Goal: Communication & Community: Answer question/provide support

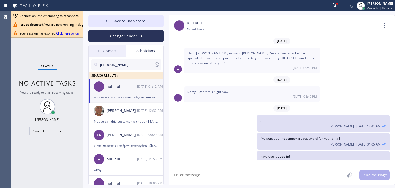
click at [124, 114] on div "[PERSON_NAME] [DATE] 12:32 AM" at bounding box center [126, 110] width 75 height 15
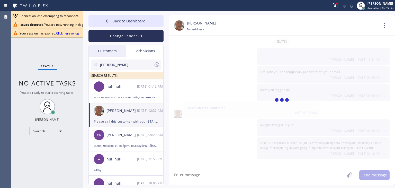
click at [210, 177] on textarea at bounding box center [257, 175] width 176 height 20
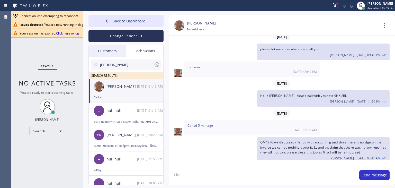
scroll to position [6386, 0]
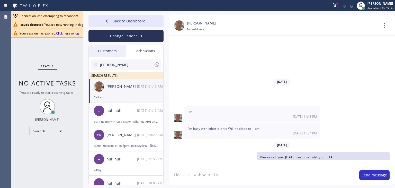
paste textarea "GNWKLM-PI"
click at [215, 176] on textarea "Please call with your ETAGNWKLM-PI" at bounding box center [261, 175] width 185 height 20
type textarea "Please call with your ETA GNWKLM-PI"
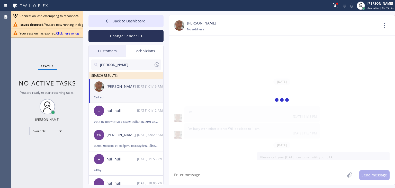
scroll to position [6404, 0]
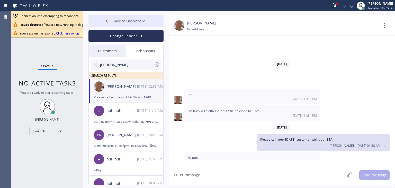
click at [131, 17] on button "Back to Dashboard" at bounding box center [125, 21] width 75 height 12
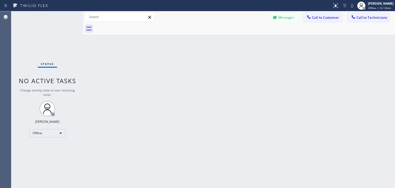
click at [247, 128] on div "Back to Dashboard Change Sender ID Customers Technicians CB [PERSON_NAME] [DATE…" at bounding box center [239, 99] width 312 height 176
click at [297, 17] on button "Messages" at bounding box center [284, 18] width 28 height 10
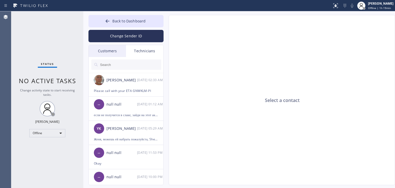
click at [110, 54] on div "Customers" at bounding box center [107, 51] width 37 height 12
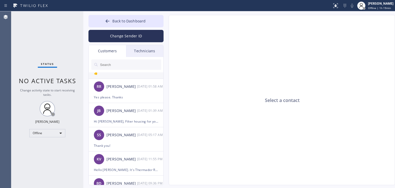
scroll to position [42, 0]
click at [125, 110] on div "[PERSON_NAME]" at bounding box center [121, 110] width 31 height 6
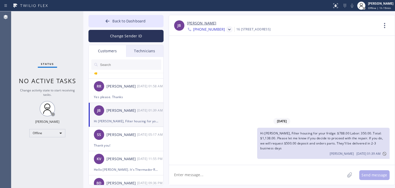
click at [228, 29] on icon at bounding box center [229, 30] width 3 height 2
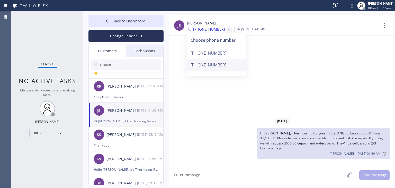
click at [219, 61] on div "[PHONE_NUMBER]" at bounding box center [216, 65] width 59 height 12
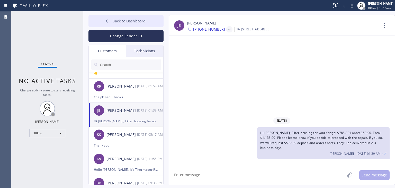
click at [140, 21] on span "Back to Dashboard" at bounding box center [128, 21] width 33 height 5
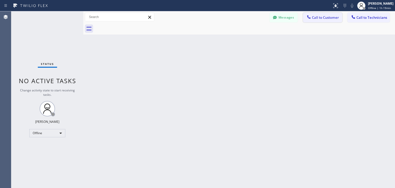
click at [326, 19] on span "Call to Customer" at bounding box center [325, 17] width 27 height 5
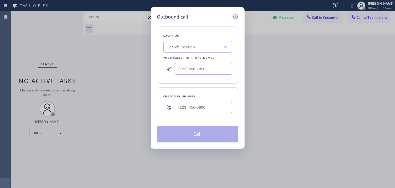
click at [233, 16] on icon at bounding box center [235, 16] width 5 height 5
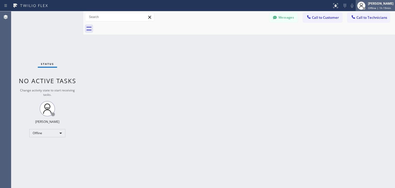
click at [395, 8] on div "[PERSON_NAME] Offline | 1h 19min" at bounding box center [381, 5] width 28 height 9
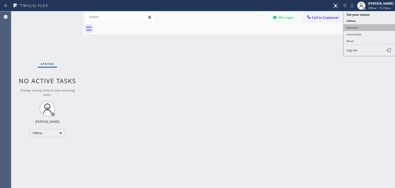
click at [367, 27] on button "Available" at bounding box center [369, 27] width 51 height 7
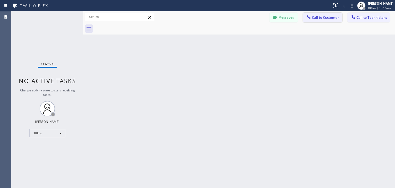
click at [334, 21] on button "Call to Customer" at bounding box center [322, 18] width 39 height 10
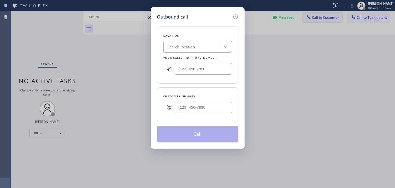
click at [334, 21] on div "Outbound call Location Search location Your caller id phone number Customer num…" at bounding box center [197, 94] width 395 height 188
click at [214, 109] on input "(___) ___-____" at bounding box center [203, 108] width 57 height 12
paste input "408) 375-2371"
type input "[PHONE_NUMBER]"
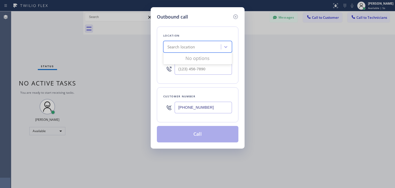
paste input "5 Star Appliance Repair [GEOGRAPHIC_DATA]"
type input "5 Star Appliance Repair [GEOGRAPHIC_DATA]"
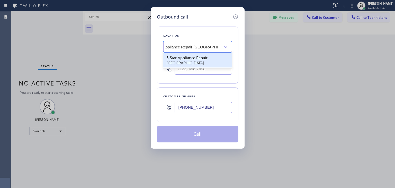
scroll to position [0, 15]
click at [202, 62] on div "5 Star Appliance Repair [GEOGRAPHIC_DATA]" at bounding box center [197, 60] width 69 height 16
click at [205, 58] on div "5 Star Appliance Repair [GEOGRAPHIC_DATA]" at bounding box center [197, 60] width 69 height 14
type input "[PHONE_NUMBER]"
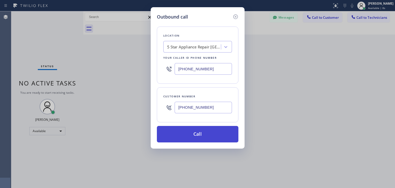
click at [194, 126] on button "Call" at bounding box center [198, 134] width 82 height 16
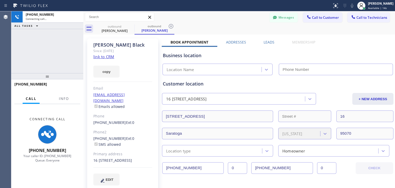
type input "[PHONE_NUMBER]"
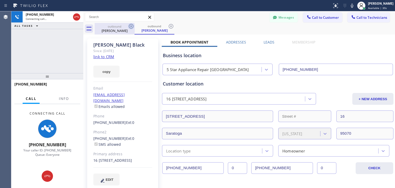
click at [133, 24] on icon at bounding box center [131, 26] width 6 height 6
click at [135, 24] on div "outbound [PERSON_NAME]" at bounding box center [155, 29] width 40 height 12
click at [168, 24] on icon at bounding box center [171, 26] width 6 height 6
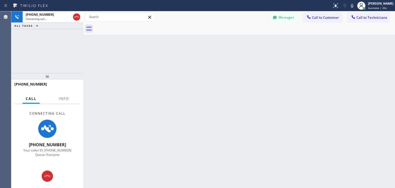
click at [133, 24] on div at bounding box center [245, 29] width 300 height 12
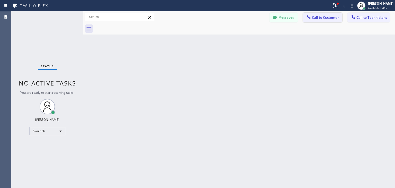
click at [332, 15] on span "Call to Customer" at bounding box center [325, 17] width 27 height 5
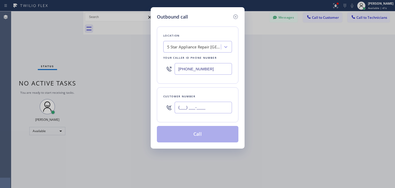
click at [184, 102] on input "(___) ___-____" at bounding box center [203, 108] width 57 height 12
paste input "408) 375-2371"
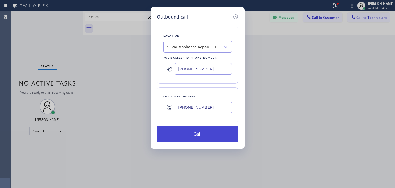
type input "[PHONE_NUMBER]"
click at [204, 136] on button "Call" at bounding box center [198, 134] width 82 height 16
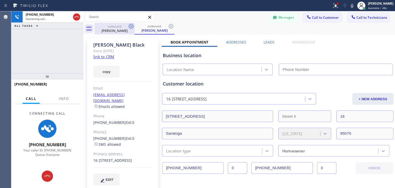
click at [134, 26] on icon at bounding box center [131, 26] width 6 height 6
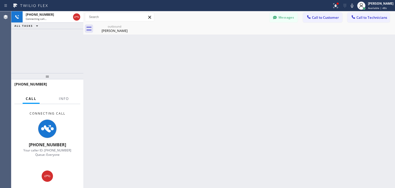
click at [0, 0] on icon at bounding box center [0, 0] width 0 height 0
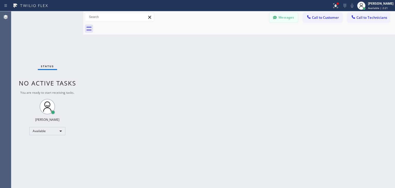
click at [291, 16] on button "Messages" at bounding box center [284, 18] width 28 height 10
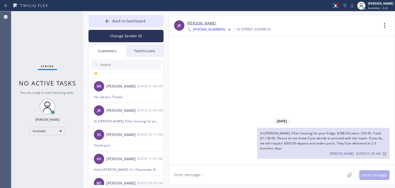
click at [139, 69] on input "text" at bounding box center [131, 64] width 62 height 10
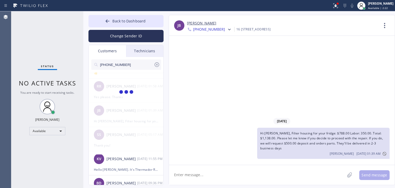
click at [139, 69] on input "[PHONE_NUMBER]" at bounding box center [127, 64] width 54 height 10
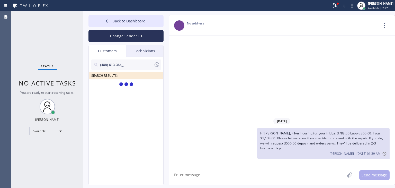
click at [139, 69] on input "(408) 613-364_" at bounding box center [127, 64] width 54 height 10
type input "(408) 613-364"
click at [138, 79] on div "LC [PERSON_NAME] --:--" at bounding box center [126, 86] width 75 height 15
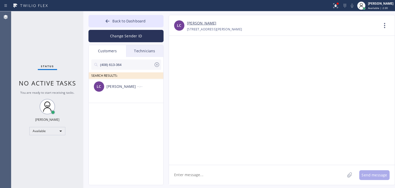
click at [211, 169] on textarea at bounding box center [257, 175] width 176 height 20
paste textarea "Sub Zero Appliance Service"
click at [261, 172] on textarea "Hello [PERSON_NAME], It's Sub Zero Appliance Service" at bounding box center [261, 175] width 185 height 20
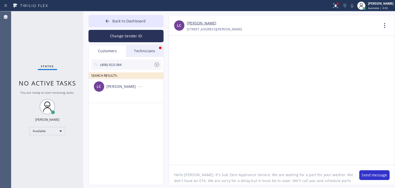
scroll to position [4, 0]
click at [321, 172] on textarea "Hello [PERSON_NAME], It's Sub Zero Appliance Service. We are waiting for a part…" at bounding box center [261, 175] width 185 height 20
click at [187, 177] on textarea "Hello [PERSON_NAME], It's Sub Zero Appliance Service. We are waiting for a part…" at bounding box center [261, 175] width 185 height 20
click at [192, 177] on textarea "Hello [PERSON_NAME], It's Sub Zero Appliance Service. We are waiting for a part…" at bounding box center [261, 175] width 185 height 20
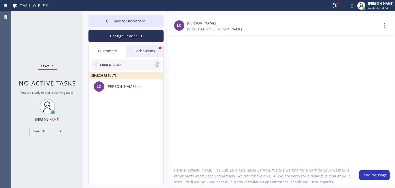
click at [257, 183] on textarea "Hello [PERSON_NAME], It's Sub Zero Appliance Service. We are waiting for a part…" at bounding box center [261, 175] width 185 height 20
type textarea "Hello [PERSON_NAME], It's Sub Zero Appliance Service. We are waiting for a part…"
click at [377, 175] on button "Send message" at bounding box center [374, 175] width 30 height 10
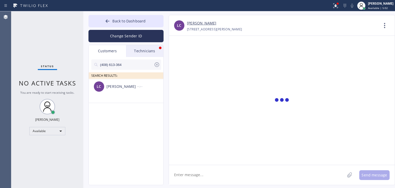
scroll to position [0, 0]
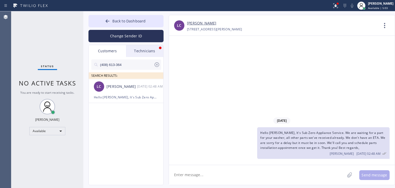
click at [146, 49] on div "Technicians" at bounding box center [144, 51] width 37 height 12
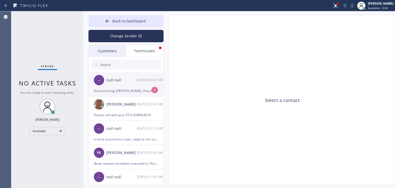
click at [129, 85] on div "-- null null [DATE] 02:47 AM" at bounding box center [126, 79] width 75 height 15
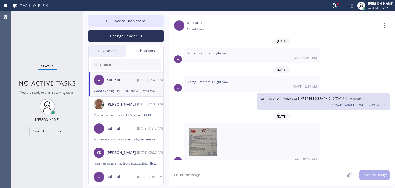
click at [306, 98] on span "call this cx with ypur eta 8IK71P [GEOGRAPHIC_DATA] 9-11 washer" at bounding box center [310, 98] width 101 height 4
copy span "8IK71P"
click at [244, 184] on div "-- null null [PHONE_NUMBER] Choose phone number [PHONE_NUMBER] No address Conta…" at bounding box center [282, 100] width 226 height 170
click at [248, 180] on textarea at bounding box center [257, 175] width 176 height 20
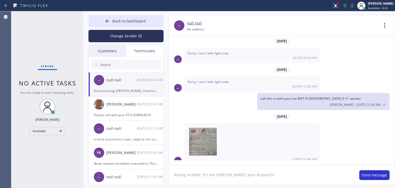
type textarea "Wrong number, It's me, [PERSON_NAME], your dispatcher"
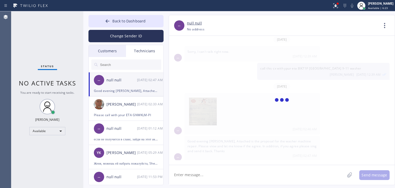
scroll to position [48, 0]
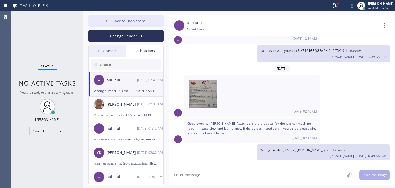
click at [143, 24] on button "Back to Dashboard" at bounding box center [125, 21] width 75 height 12
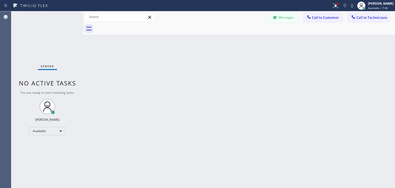
drag, startPoint x: 277, startPoint y: 23, endPoint x: 282, endPoint y: 19, distance: 6.4
click at [282, 19] on div "Messages Call to Customer Call to Technicians Outbound call Location 5 Star App…" at bounding box center [239, 22] width 312 height 23
click at [282, 19] on button "Messages" at bounding box center [284, 18] width 28 height 10
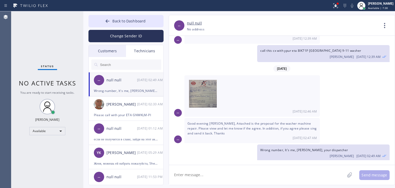
click at [117, 58] on div at bounding box center [126, 64] width 75 height 15
click at [119, 53] on div "Customers" at bounding box center [107, 51] width 37 height 12
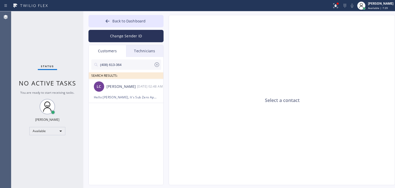
click at [121, 63] on input "(408) 613-364" at bounding box center [127, 64] width 54 height 10
click at [134, 64] on input "(408) 386-166_" at bounding box center [127, 64] width 54 height 10
type input "(408) 386-166"
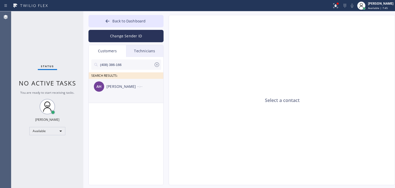
click at [130, 89] on div "[PERSON_NAME] --:--" at bounding box center [126, 86] width 75 height 15
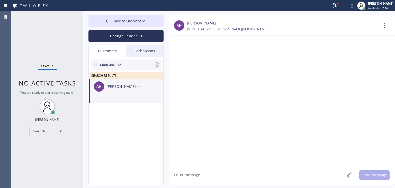
click at [209, 168] on textarea at bounding box center [257, 175] width 176 height 20
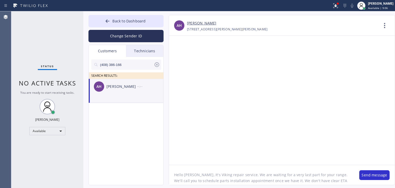
scroll to position [4, 0]
type textarea "Hello [PERSON_NAME], It's Viking repair service. We are waiting for a very last…"
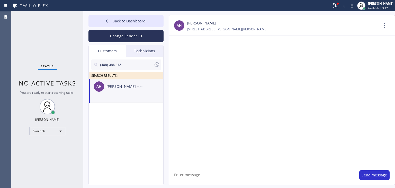
scroll to position [0, 0]
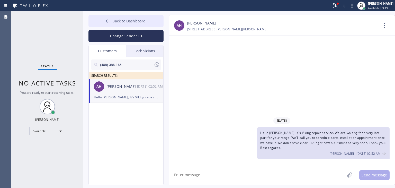
click at [136, 19] on span "Back to Dashboard" at bounding box center [128, 21] width 33 height 5
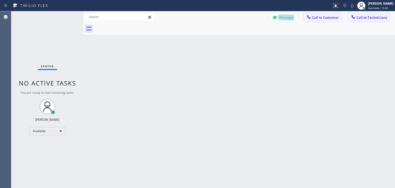
click at [293, 21] on div "Messages Call to Customer Call to Technicians Outbound call Location 5 Star App…" at bounding box center [239, 17] width 312 height 12
click at [293, 21] on button "Messages" at bounding box center [284, 18] width 28 height 10
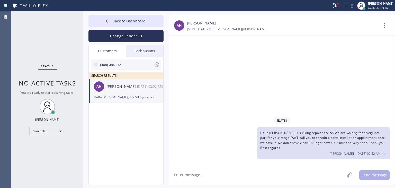
click at [152, 54] on div "Technicians" at bounding box center [144, 51] width 37 height 12
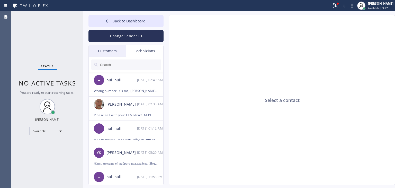
click at [117, 52] on div "Customers" at bounding box center [107, 51] width 37 height 12
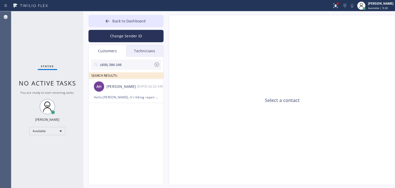
click at [155, 67] on icon at bounding box center [157, 64] width 6 height 6
click at [145, 48] on div "Technicians" at bounding box center [144, 51] width 37 height 12
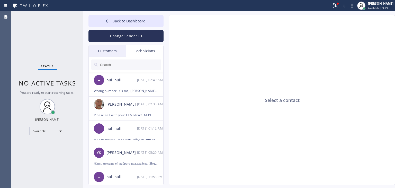
click at [116, 46] on div "Customers" at bounding box center [107, 51] width 37 height 12
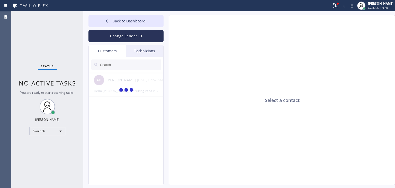
click at [329, 128] on div "Select a contact" at bounding box center [282, 100] width 226 height 170
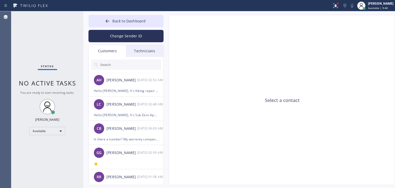
click at [138, 49] on div "Technicians" at bounding box center [144, 51] width 37 height 12
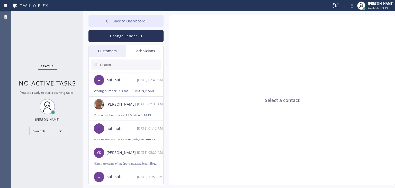
click at [150, 25] on button "Back to Dashboard" at bounding box center [125, 21] width 75 height 12
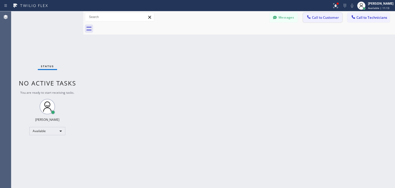
click at [328, 20] on button "Call to Customer" at bounding box center [322, 18] width 39 height 10
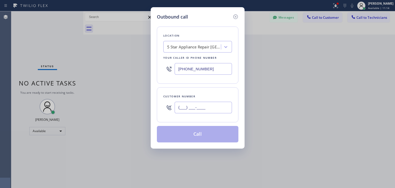
paste input "325) 733-2015"
click at [213, 104] on input "[PHONE_NUMBER]" at bounding box center [203, 108] width 57 height 12
type input "[PHONE_NUMBER]"
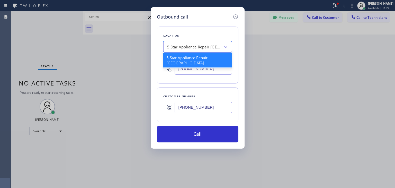
paste input "Thermador Repair Group [GEOGRAPHIC_DATA]"
click at [201, 50] on div "5 Star Appliance Repair [GEOGRAPHIC_DATA]" at bounding box center [193, 46] width 56 height 9
type input "Thermador Repair Group [GEOGRAPHIC_DATA]"
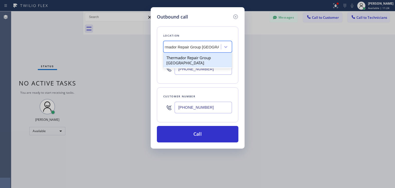
click at [213, 55] on div "Thermador Repair Group [GEOGRAPHIC_DATA]" at bounding box center [197, 60] width 69 height 14
type input "[PHONE_NUMBER]"
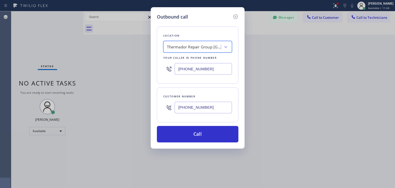
scroll to position [0, 0]
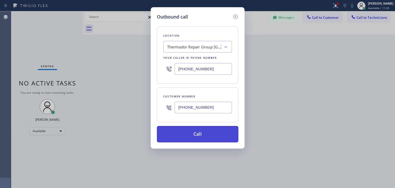
click at [207, 126] on button "Call" at bounding box center [198, 134] width 82 height 16
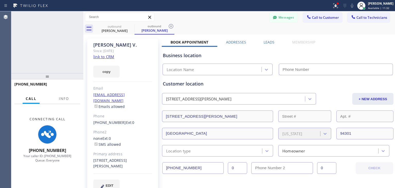
type input "[PHONE_NUMBER]"
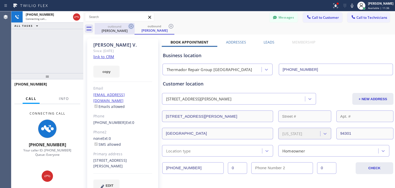
click at [134, 27] on icon at bounding box center [131, 26] width 6 height 6
click at [135, 27] on div "outbound [PERSON_NAME]" at bounding box center [155, 29] width 40 height 12
click at [168, 27] on icon at bounding box center [171, 26] width 6 height 6
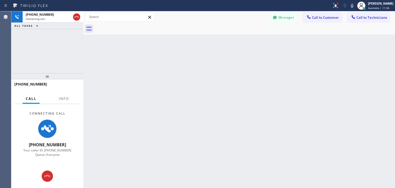
click at [134, 27] on div at bounding box center [245, 29] width 300 height 12
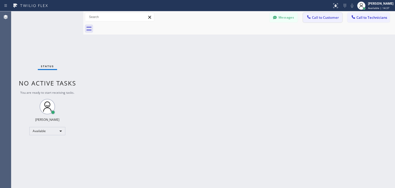
click at [325, 14] on button "Call to Customer" at bounding box center [322, 18] width 39 height 10
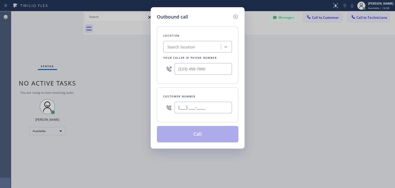
paste input "325) 733-2015"
click at [221, 111] on input "(___) ___-____" at bounding box center [203, 108] width 57 height 12
type input "[PHONE_NUMBER]"
paste input "Thermador Repair Group [GEOGRAPHIC_DATA]"
click at [201, 46] on div "Search location" at bounding box center [193, 46] width 56 height 9
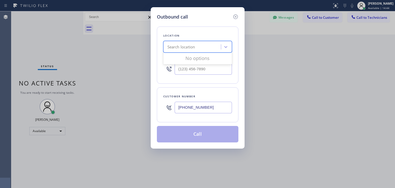
type input "Thermador Repair Group [GEOGRAPHIC_DATA]"
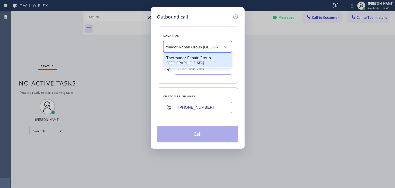
click at [206, 55] on div "Thermador Repair Group [GEOGRAPHIC_DATA]" at bounding box center [197, 60] width 69 height 14
type input "[PHONE_NUMBER]"
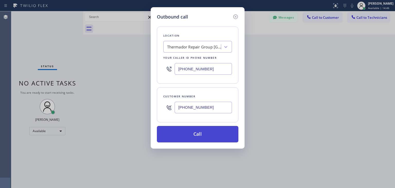
click at [198, 139] on button "Call" at bounding box center [198, 134] width 82 height 16
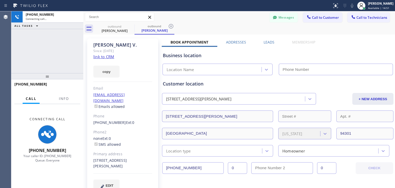
type input "[PHONE_NUMBER]"
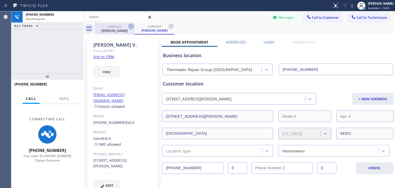
click at [131, 25] on icon at bounding box center [131, 26] width 6 height 6
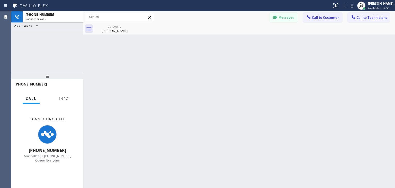
click at [131, 25] on div "outbound [PERSON_NAME]" at bounding box center [115, 29] width 40 height 12
click at [0, 0] on icon at bounding box center [0, 0] width 0 height 0
click at [131, 25] on div at bounding box center [245, 29] width 300 height 12
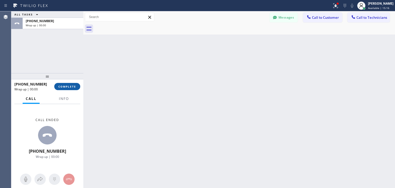
click at [75, 86] on span "COMPLETE" at bounding box center [67, 87] width 18 height 4
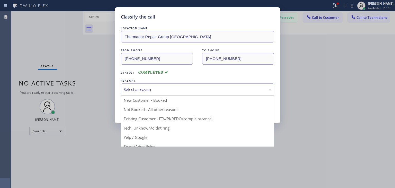
click at [210, 95] on div "Select a reason New Customer - Booked Not Booked - All other reasons Existing C…" at bounding box center [197, 89] width 153 height 12
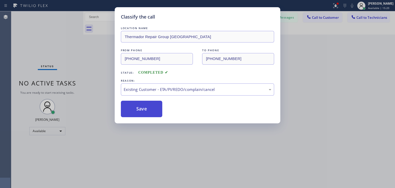
drag, startPoint x: 205, startPoint y: 114, endPoint x: 150, endPoint y: 106, distance: 55.7
click at [150, 106] on button "Save" at bounding box center [141, 109] width 41 height 16
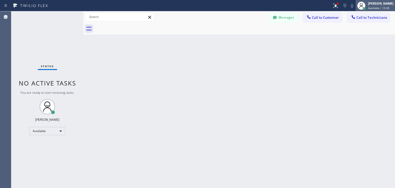
click at [361, 8] on div "Status report Issue detected This issue could affect your workflow. Please cont…" at bounding box center [362, 5] width 65 height 11
click at [361, 8] on div at bounding box center [361, 5] width 11 height 11
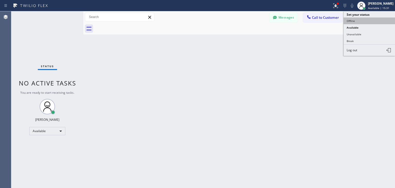
click at [366, 21] on button "Offline" at bounding box center [369, 20] width 51 height 7
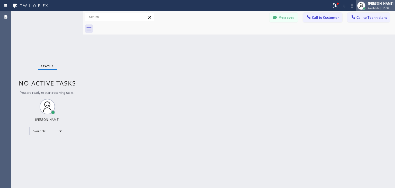
click at [381, 6] on span "Available | 15:32" at bounding box center [378, 8] width 21 height 4
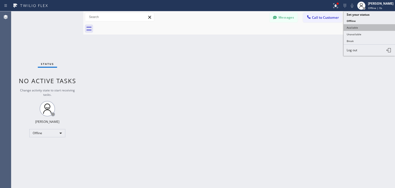
click at [377, 24] on button "Available" at bounding box center [369, 27] width 51 height 7
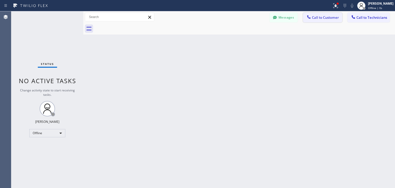
click at [311, 21] on button "Call to Customer" at bounding box center [322, 18] width 39 height 10
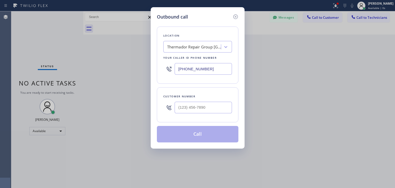
drag, startPoint x: 196, startPoint y: 113, endPoint x: 206, endPoint y: 107, distance: 11.1
click at [206, 107] on div at bounding box center [203, 107] width 57 height 17
click at [206, 107] on input "(___) ___-____" at bounding box center [203, 108] width 57 height 12
paste input "325) 733-2015"
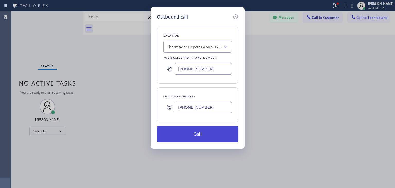
type input "[PHONE_NUMBER]"
click at [193, 138] on button "Call" at bounding box center [198, 134] width 82 height 16
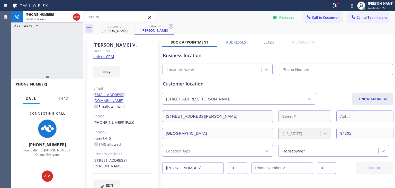
type input "[PHONE_NUMBER]"
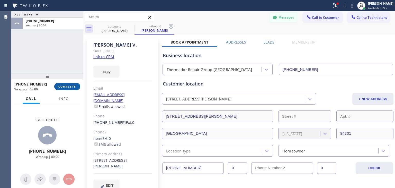
click at [64, 85] on span "COMPLETE" at bounding box center [67, 87] width 18 height 4
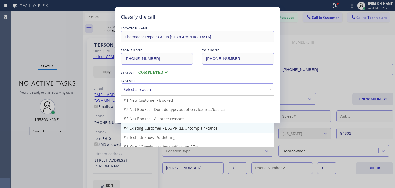
drag, startPoint x: 130, startPoint y: 90, endPoint x: 162, endPoint y: 116, distance: 40.7
click at [162, 95] on div "Select a reason #1 New Customer - Booked #2 Not Booked - Dont do type/out of se…" at bounding box center [197, 89] width 153 height 12
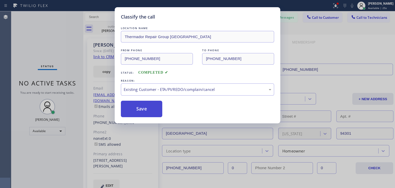
click at [146, 110] on button "Save" at bounding box center [141, 109] width 41 height 16
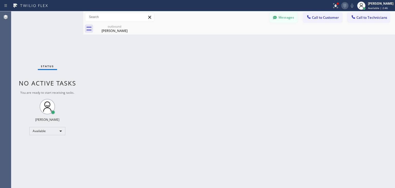
click at [348, 4] on icon at bounding box center [345, 6] width 6 height 6
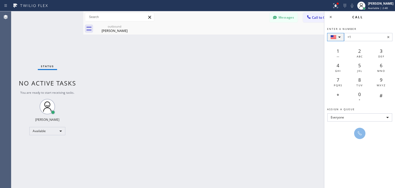
click at [339, 35] on div at bounding box center [335, 37] width 17 height 8
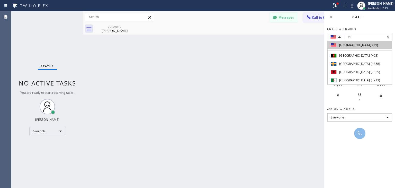
click at [341, 44] on div "United States of America" at bounding box center [355, 45] width 32 height 5
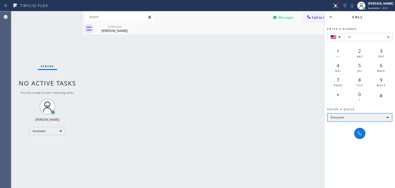
click at [362, 117] on div "Everyone" at bounding box center [359, 117] width 65 height 8
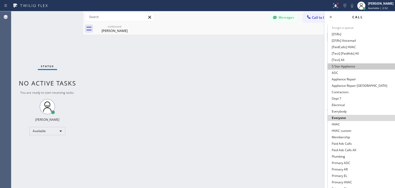
scroll to position [11, 0]
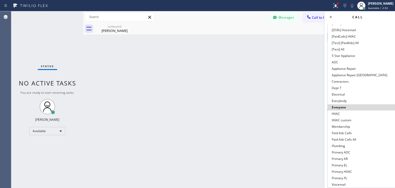
click at [300, 96] on div at bounding box center [197, 94] width 395 height 188
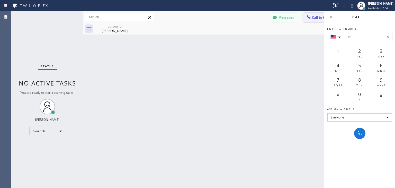
click at [311, 15] on icon at bounding box center [308, 16] width 5 height 5
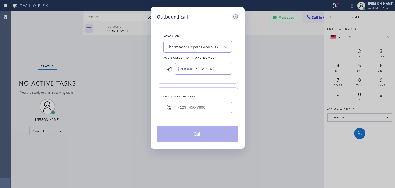
click at [233, 16] on icon at bounding box center [235, 17] width 6 height 6
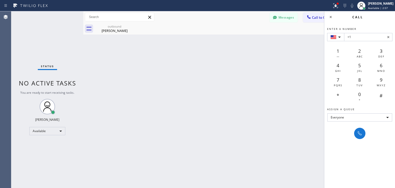
click at [298, 70] on div "Back to Dashboard Change Sender ID Customers Technicians AH Angelina Herrera 09…" at bounding box center [239, 99] width 312 height 176
click at [330, 18] on icon at bounding box center [331, 17] width 6 height 6
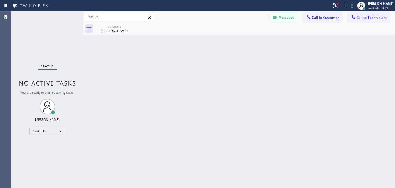
click at [369, 23] on div "outbound [PERSON_NAME]" at bounding box center [245, 29] width 300 height 12
click at [370, 22] on div "Messages Call to Customer Call to Technicians Outbound call Location Thermador …" at bounding box center [239, 17] width 312 height 12
click at [371, 20] on button "Call to Technicians" at bounding box center [368, 18] width 42 height 10
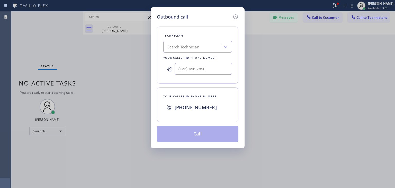
click at [171, 53] on div "Technician Search Technician Your caller id phone number" at bounding box center [198, 54] width 82 height 57
click at [178, 50] on div "Search Technician" at bounding box center [183, 47] width 32 height 6
type input "anton"
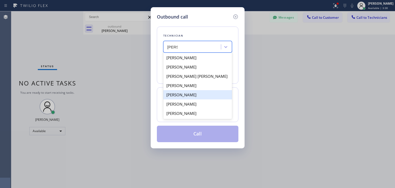
click at [192, 96] on div "Anton Semizorov" at bounding box center [197, 94] width 69 height 9
type input "(669) 208-8539"
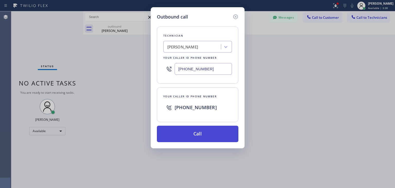
click at [195, 133] on button "Call" at bounding box center [198, 134] width 82 height 16
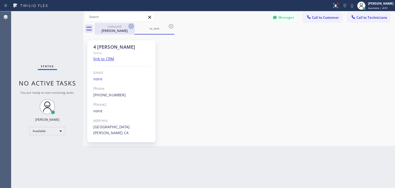
click at [131, 27] on icon at bounding box center [131, 26] width 6 height 6
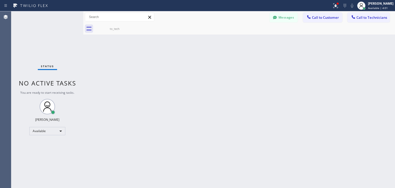
click at [0, 0] on icon at bounding box center [0, 0] width 0 height 0
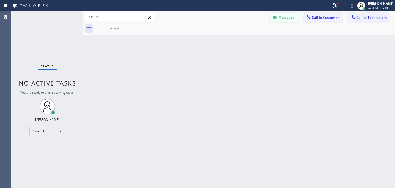
click at [290, 20] on button "Messages" at bounding box center [284, 18] width 28 height 10
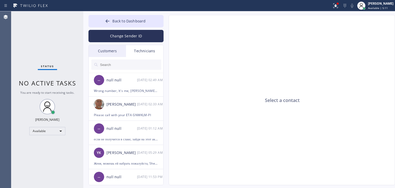
click at [105, 52] on div "Customers" at bounding box center [107, 51] width 37 height 12
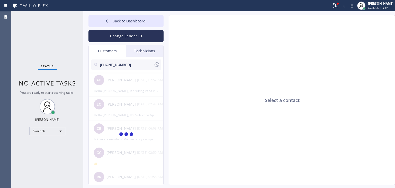
click at [124, 65] on input "(773) 203-5178" at bounding box center [127, 64] width 54 height 10
click at [124, 65] on input "(773) 203-517" at bounding box center [127, 64] width 54 height 10
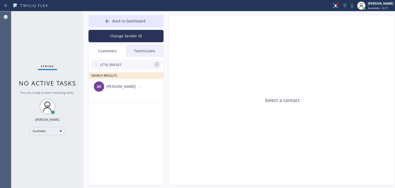
type input "(773) 203-517"
click at [124, 89] on div "AK Alex Knudsen --:--" at bounding box center [126, 86] width 75 height 15
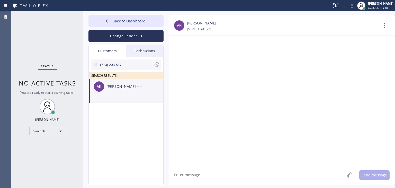
click at [201, 181] on textarea at bounding box center [257, 175] width 176 height 20
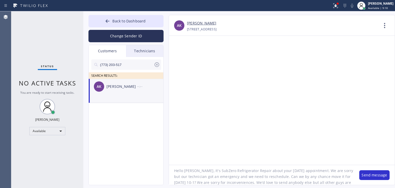
scroll to position [10, 0]
click at [336, 177] on textarea "Hello Alex, It's SubZero Refrigerator Repair about your today's appointment. We…" at bounding box center [261, 175] width 185 height 20
click at [237, 177] on textarea "Hello Alex, It's SubZero Refrigerator Repair about your today's appointment. We…" at bounding box center [261, 175] width 185 height 20
click at [225, 184] on div "Back to Dashboard Change Sender ID Customers Technicians (773) 203-517 SEARCH R…" at bounding box center [239, 99] width 312 height 176
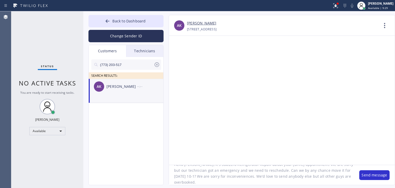
click at [225, 184] on textarea "Hello Alex, It's SubZero Refrigerator Repair about your today's appointment. We…" at bounding box center [261, 175] width 185 height 20
type textarea "Hello Alex, It's SubZero Refrigerator Repair about your today's appointment. We…"
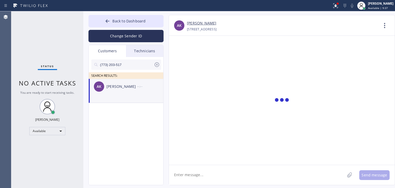
scroll to position [0, 0]
click at [153, 89] on div "--:--" at bounding box center [150, 86] width 27 height 6
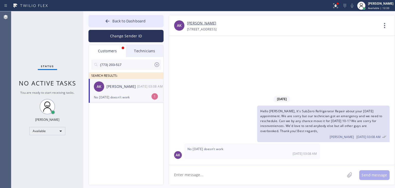
click at [137, 88] on div "09/23 03:08 AM" at bounding box center [150, 86] width 27 height 6
type textarea "we can do anytime on Wednesday"
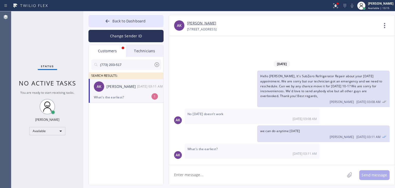
click at [145, 96] on div "What's the earliest?" at bounding box center [126, 97] width 64 height 6
click at [204, 167] on textarea at bounding box center [257, 175] width 176 height 20
type textarea "9-12"
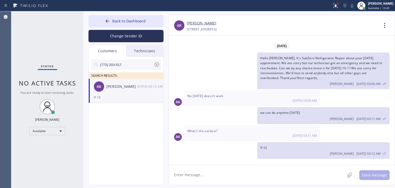
click at [218, 172] on textarea at bounding box center [257, 175] width 176 height 20
click at [243, 170] on textarea at bounding box center [257, 175] width 176 height 20
click at [266, 172] on textarea at bounding box center [257, 175] width 176 height 20
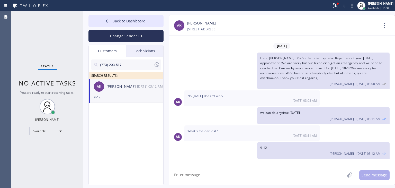
click at [256, 165] on textarea at bounding box center [257, 175] width 176 height 20
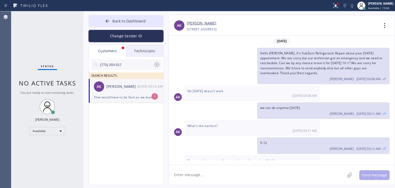
scroll to position [10, 0]
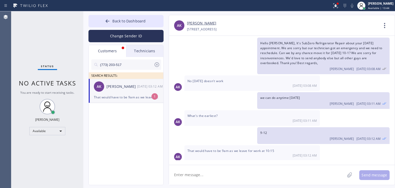
click at [140, 91] on div "AK Alex Knudsen 09/23 03:12 AM" at bounding box center [126, 86] width 75 height 15
click at [227, 168] on textarea at bounding box center [257, 175] width 176 height 20
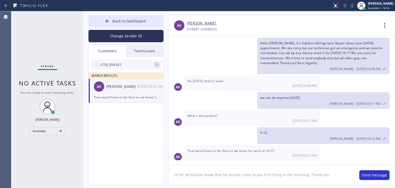
type textarea "I'll let technician know that he should come to you first thing in the morning.…"
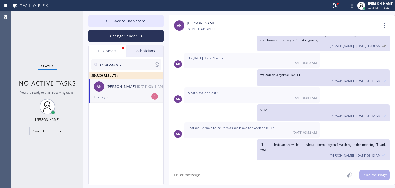
scroll to position [49, 0]
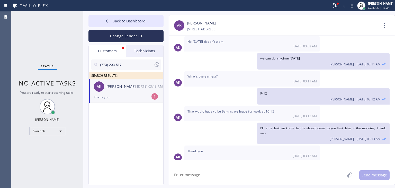
click at [118, 88] on div "Alex Knudsen" at bounding box center [121, 87] width 31 height 6
click at [158, 66] on icon at bounding box center [157, 64] width 5 height 5
click at [156, 52] on div "Technicians" at bounding box center [144, 51] width 37 height 12
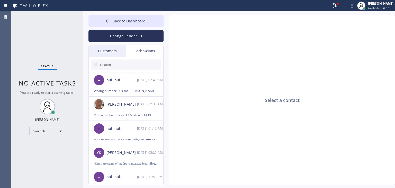
click at [120, 50] on div "Customers" at bounding box center [107, 51] width 37 height 12
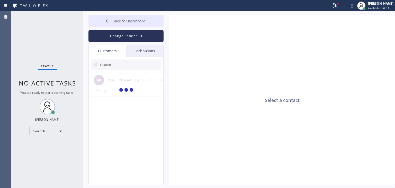
click at [136, 15] on button "Back to Dashboard" at bounding box center [125, 21] width 75 height 12
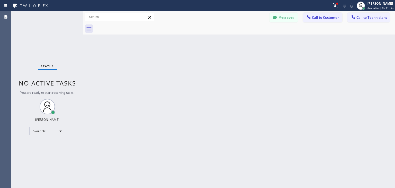
click at [314, 12] on div "Messages Call to Customer Call to Technicians Outbound call Location Thermador …" at bounding box center [239, 17] width 312 height 12
click at [314, 13] on button "Call to Customer" at bounding box center [322, 18] width 39 height 10
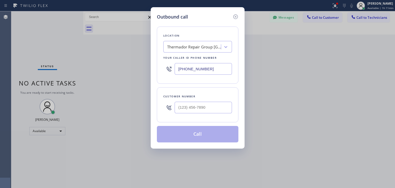
click at [201, 113] on div at bounding box center [203, 107] width 57 height 17
drag, startPoint x: 201, startPoint y: 113, endPoint x: 203, endPoint y: 111, distance: 2.7
click at [203, 111] on div at bounding box center [203, 107] width 57 height 17
click at [203, 111] on input "(___) ___-____" at bounding box center [203, 108] width 57 height 12
paste input "786) 479-3415"
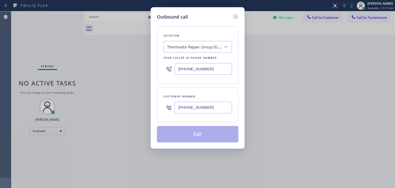
type input "(786) 479-3415"
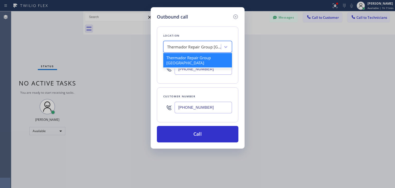
paste input "5 Star Appliance Repair Kyle Flowers"
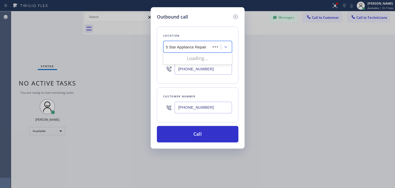
scroll to position [0, 1]
type input "5 Star Appliance Repair"
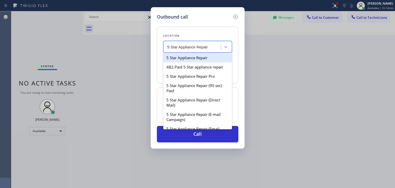
click at [212, 56] on div "5 Star Appliance Repair" at bounding box center [197, 57] width 69 height 9
type input "(855) 731-4952"
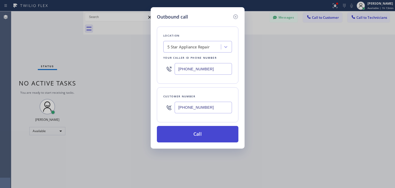
click at [201, 137] on button "Call" at bounding box center [198, 134] width 82 height 16
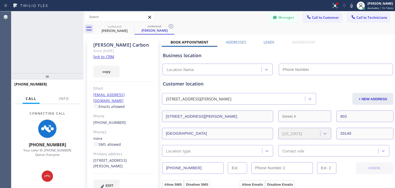
type input "(855) 731-4952"
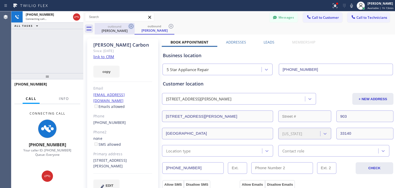
click at [130, 26] on icon at bounding box center [131, 26] width 6 height 6
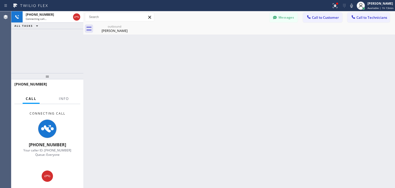
click at [0, 0] on icon at bounding box center [0, 0] width 0 height 0
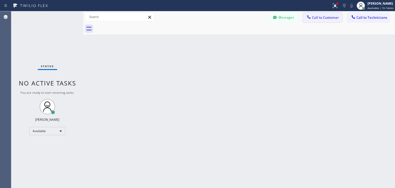
click at [329, 18] on span "Call to Customer" at bounding box center [325, 17] width 27 height 5
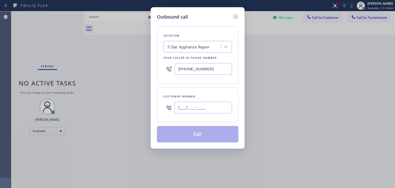
click at [200, 108] on input "(___) ___-____" at bounding box center [203, 108] width 57 height 12
paste input "954) 541-0053"
type input "(954) 541-0053"
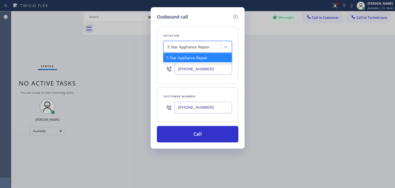
click at [223, 52] on div "5 Star Appliance Repair" at bounding box center [197, 47] width 69 height 12
paste input "Coconut Grove Appliance Masters"
type input "Coconut Grove Appliance Masters"
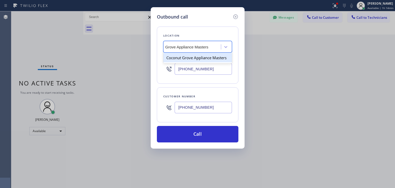
click at [213, 55] on div "Coconut Grove Appliance Masters" at bounding box center [197, 57] width 69 height 9
type input "(786) 460-4724"
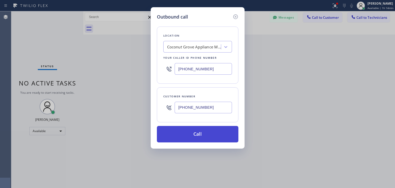
click at [202, 127] on button "Call" at bounding box center [198, 134] width 82 height 16
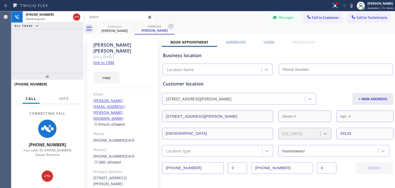
type input "(786) 460-4724"
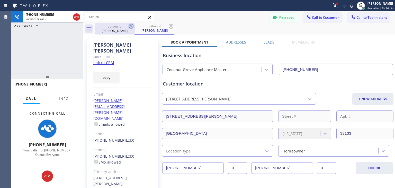
click at [132, 25] on icon at bounding box center [131, 26] width 5 height 5
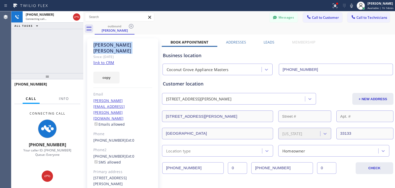
click at [132, 25] on icon at bounding box center [131, 26] width 5 height 5
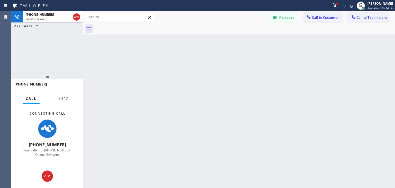
click at [132, 25] on div at bounding box center [245, 29] width 300 height 12
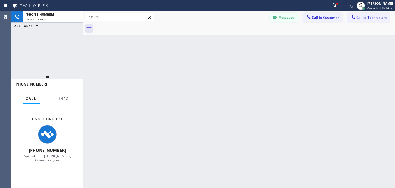
click at [83, 66] on div at bounding box center [83, 99] width 0 height 176
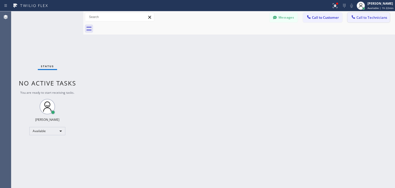
click at [365, 21] on button "Call to Technicians" at bounding box center [368, 18] width 42 height 10
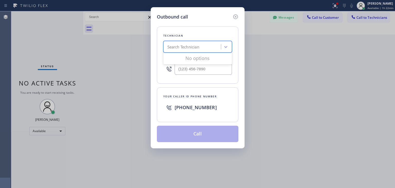
click at [204, 48] on div "Search Technician" at bounding box center [193, 46] width 56 height 9
type input "oliver"
click at [212, 60] on div "Oleg Merkushev" at bounding box center [197, 57] width 69 height 9
type input "(323) 688-8262"
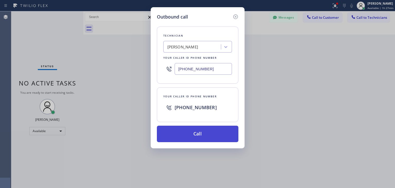
click at [212, 134] on button "Call" at bounding box center [198, 134] width 82 height 16
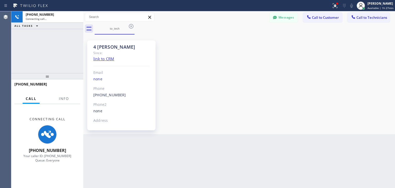
scroll to position [69, 0]
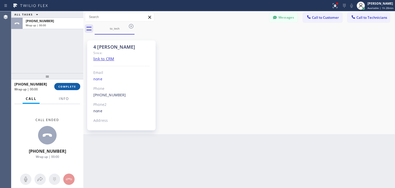
click at [70, 84] on button "COMPLETE" at bounding box center [67, 86] width 26 height 7
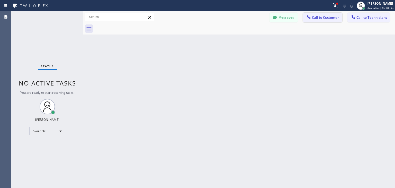
click at [332, 16] on span "Call to Customer" at bounding box center [325, 17] width 27 height 5
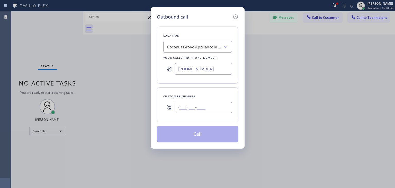
paste input "305) 632-9166"
click at [216, 106] on input "(305) 632-9166" at bounding box center [203, 108] width 57 height 12
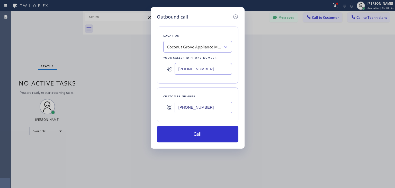
type input "(305) 632-9166"
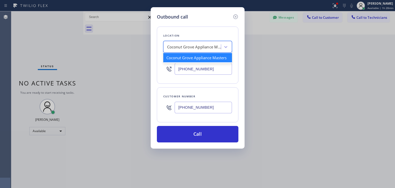
paste input "Thermador Repair Group Coral Gables"
type input "Thermador Repair Group Coral Gables"
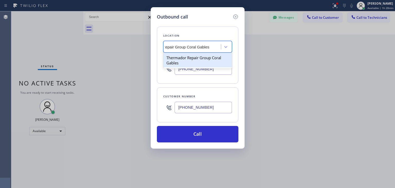
click at [205, 63] on div "Thermador Repair Group Coral Gables" at bounding box center [197, 60] width 69 height 14
type input "(786) 661-1617"
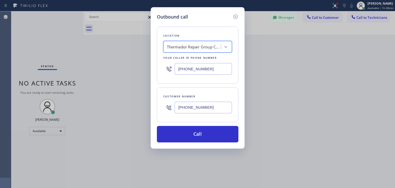
scroll to position [0, 0]
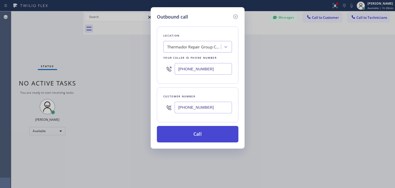
click at [201, 127] on button "Call" at bounding box center [198, 134] width 82 height 16
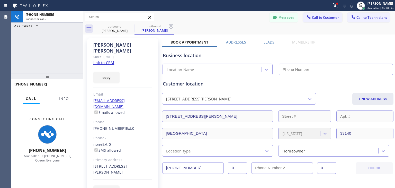
type input "(786) 661-1617"
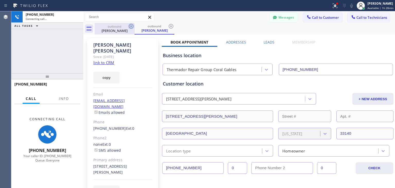
click at [133, 28] on icon at bounding box center [131, 26] width 6 height 6
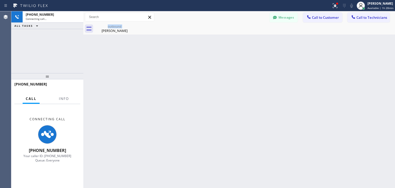
click at [133, 28] on div "outbound Elizabeth Vizzone" at bounding box center [115, 29] width 40 height 12
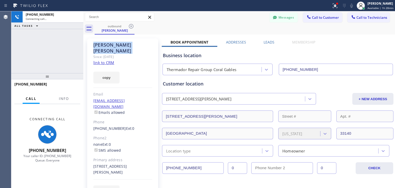
click at [133, 28] on icon at bounding box center [131, 26] width 6 height 6
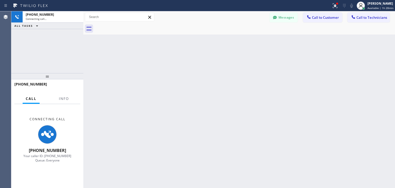
click at [133, 28] on div at bounding box center [245, 29] width 300 height 12
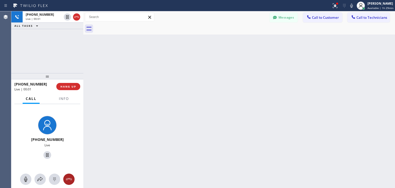
drag, startPoint x: 69, startPoint y: 172, endPoint x: 70, endPoint y: 179, distance: 7.2
click at [70, 179] on div "+13056329166 Live" at bounding box center [47, 146] width 72 height 84
click at [70, 179] on icon at bounding box center [69, 179] width 6 height 6
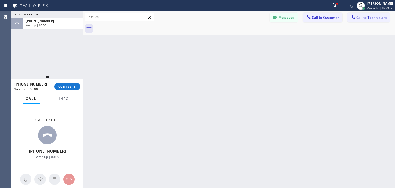
drag, startPoint x: 63, startPoint y: 90, endPoint x: 73, endPoint y: 80, distance: 14.0
click at [73, 80] on div "ALL TASKS ALL TASKS ACTIVE TASKS TASKS IN WRAP UP +13056329166 Wrap up | 00:00 …" at bounding box center [47, 99] width 72 height 176
click at [73, 88] on span "COMPLETE" at bounding box center [67, 87] width 18 height 4
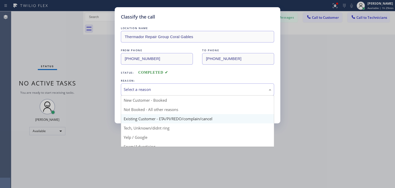
drag, startPoint x: 217, startPoint y: 93, endPoint x: 208, endPoint y: 114, distance: 22.8
click at [208, 95] on div "Select a reason New Customer - Booked Not Booked - All other reasons Existing C…" at bounding box center [197, 89] width 153 height 12
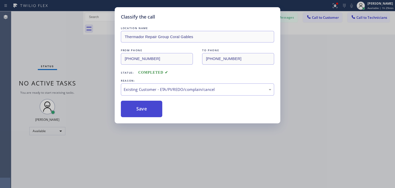
drag, startPoint x: 208, startPoint y: 114, endPoint x: 142, endPoint y: 109, distance: 66.0
click at [142, 109] on button "Save" at bounding box center [141, 109] width 41 height 16
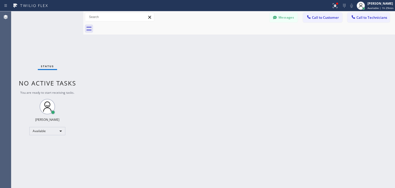
click at [316, 18] on span "Call to Customer" at bounding box center [325, 17] width 27 height 5
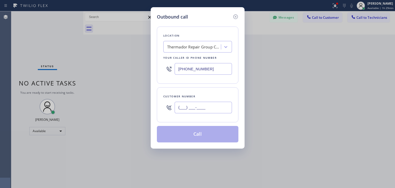
paste input "786) 479-3415"
click at [200, 105] on input "(___) ___-____" at bounding box center [203, 108] width 57 height 12
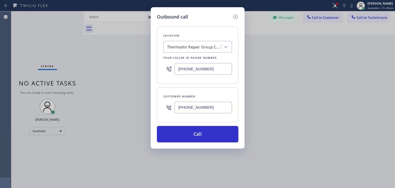
type input "(786) 479-3415"
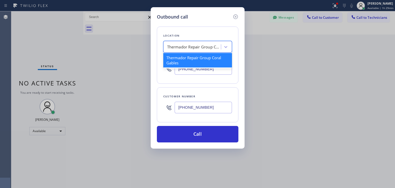
click at [201, 51] on div "Thermador Repair Group Coral Gables" at bounding box center [193, 46] width 56 height 9
paste input "5 Star Appliance Repair"
type input "5 Star Appliance Repair"
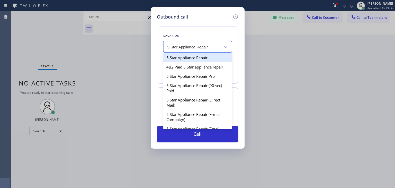
click at [207, 59] on div "5 Star Appliance Repair" at bounding box center [197, 57] width 69 height 9
type input "(855) 731-4952"
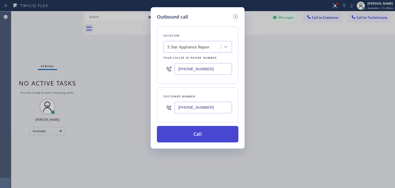
click at [207, 131] on button "Call" at bounding box center [198, 134] width 82 height 16
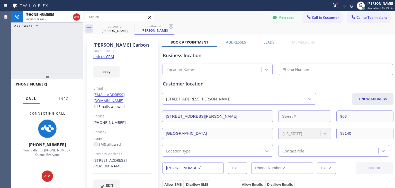
type input "(855) 731-4952"
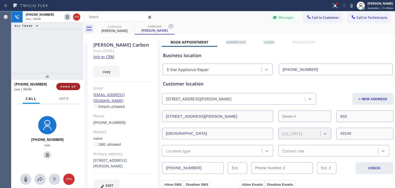
click at [73, 86] on span "HANG UP" at bounding box center [68, 87] width 16 height 4
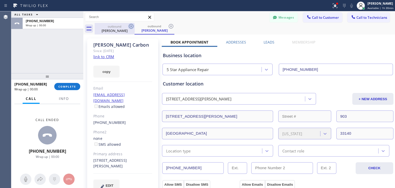
click at [133, 27] on icon at bounding box center [131, 26] width 5 height 5
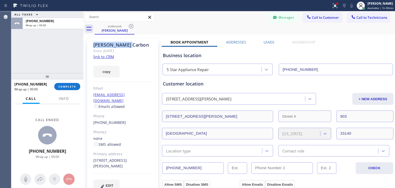
click at [133, 27] on icon at bounding box center [131, 26] width 5 height 5
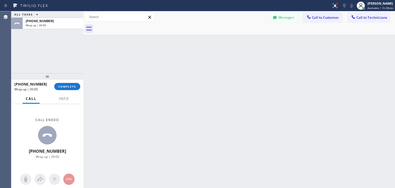
click at [133, 27] on div at bounding box center [245, 29] width 300 height 12
click at [68, 87] on span "COMPLETE" at bounding box center [67, 87] width 18 height 4
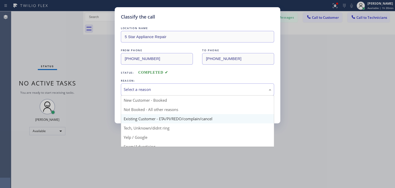
drag, startPoint x: 213, startPoint y: 91, endPoint x: 208, endPoint y: 113, distance: 23.2
click at [208, 95] on div "Select a reason New Customer - Booked Not Booked - All other reasons Existing C…" at bounding box center [197, 89] width 153 height 12
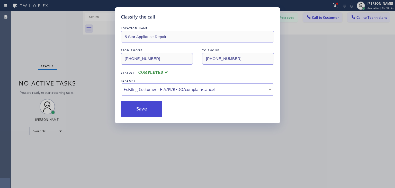
click at [154, 111] on button "Save" at bounding box center [141, 109] width 41 height 16
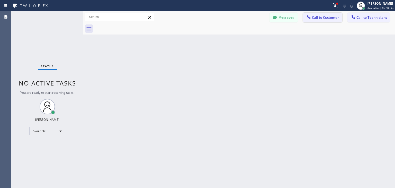
click at [327, 20] on button "Call to Customer" at bounding box center [322, 18] width 39 height 10
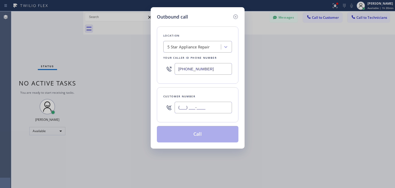
paste input "786) 479-3415"
click at [221, 103] on input "(786) 479-3415" at bounding box center [203, 108] width 57 height 12
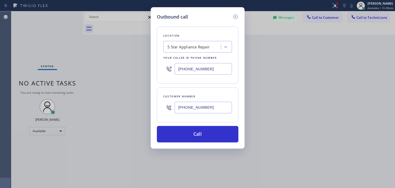
type input "(786) 479-3415"
click at [205, 47] on div "5 Star Appliance Repair" at bounding box center [188, 47] width 42 height 6
type input "home alliance"
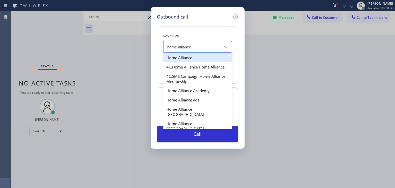
click at [208, 57] on div "Home Alliance" at bounding box center [197, 57] width 69 height 9
type input "(877) 777-0796"
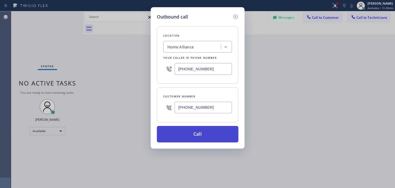
click at [199, 137] on button "Call" at bounding box center [198, 134] width 82 height 16
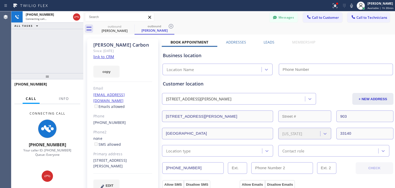
type input "(877) 777-0796"
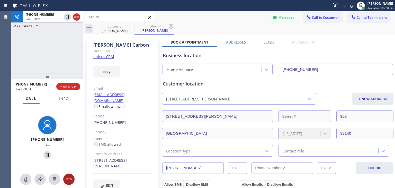
click at [66, 181] on icon at bounding box center [69, 179] width 6 height 6
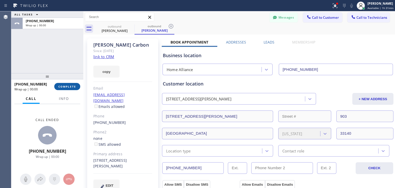
click at [75, 87] on span "COMPLETE" at bounding box center [67, 87] width 18 height 4
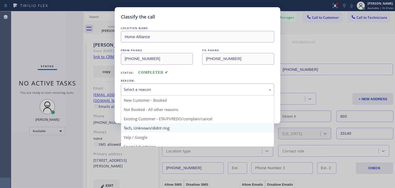
drag, startPoint x: 231, startPoint y: 92, endPoint x: 215, endPoint y: 124, distance: 35.8
click at [215, 95] on div "Select a reason New Customer - Booked Not Booked - All other reasons Existing C…" at bounding box center [197, 89] width 153 height 12
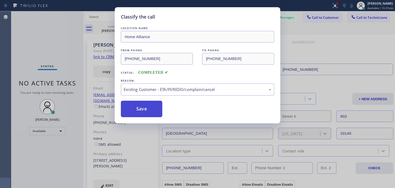
click at [142, 106] on button "Save" at bounding box center [141, 109] width 41 height 16
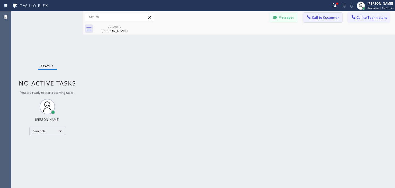
click at [315, 18] on span "Call to Customer" at bounding box center [325, 17] width 27 height 5
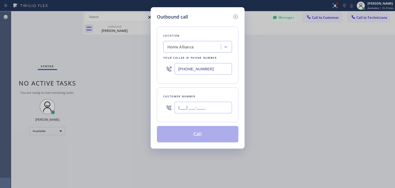
click at [202, 105] on input "(___) ___-____" at bounding box center [203, 108] width 57 height 12
paste input "954) 541-0053"
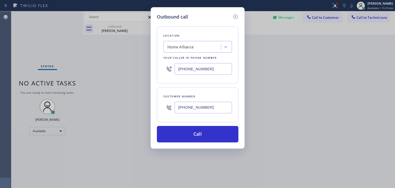
type input "(954) 541-0053"
click at [214, 53] on div "Location Home Alliance Your caller id phone number (877) 777-0796" at bounding box center [198, 54] width 82 height 57
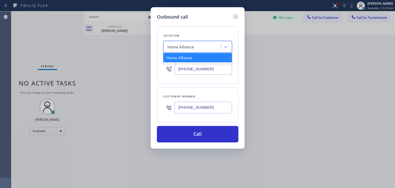
click at [214, 44] on div "Home Alliance" at bounding box center [193, 46] width 56 height 9
paste input "Coconut Grove Appliance Masters"
type input "Coconut Grove Appliance Masters"
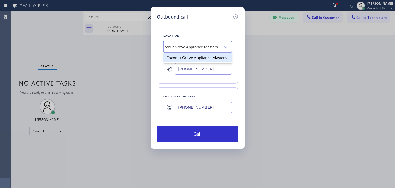
click at [207, 57] on div "Coconut Grove Appliance Masters" at bounding box center [197, 57] width 69 height 9
type input "(786) 460-4724"
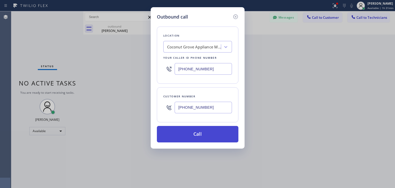
drag, startPoint x: 198, startPoint y: 117, endPoint x: 197, endPoint y: 127, distance: 10.0
click at [197, 127] on div "Location Coconut Grove Appliance Masters Your caller id phone number (786) 460-…" at bounding box center [198, 81] width 82 height 122
click at [197, 127] on button "Call" at bounding box center [198, 134] width 82 height 16
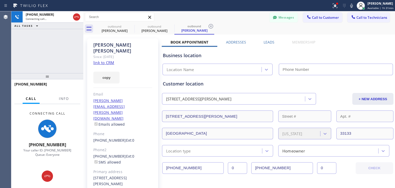
type input "(786) 460-4724"
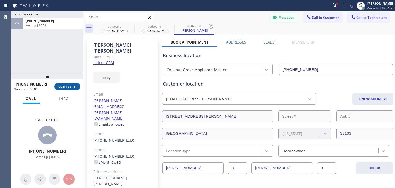
click at [69, 83] on button "COMPLETE" at bounding box center [67, 86] width 26 height 7
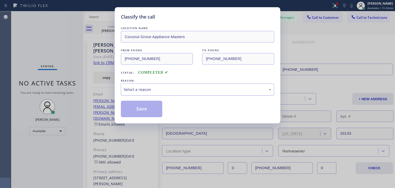
click at [148, 85] on div "Classify the call LOCATION NAME Coconut Grove Appliance Masters FROM PHONE (786…" at bounding box center [197, 94] width 395 height 188
click at [148, 85] on div "Select a reason" at bounding box center [197, 89] width 153 height 12
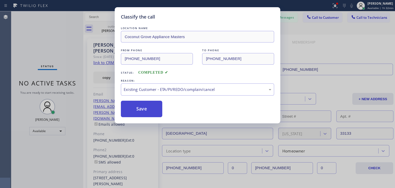
drag, startPoint x: 165, startPoint y: 116, endPoint x: 146, endPoint y: 110, distance: 19.7
click at [146, 110] on button "Save" at bounding box center [141, 109] width 41 height 16
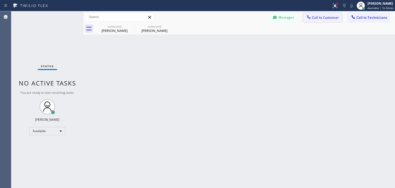
click at [328, 22] on button "Call to Customer" at bounding box center [322, 18] width 39 height 10
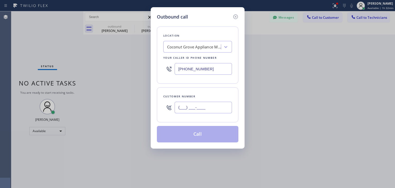
paste input "786) 412-4314"
click at [207, 106] on input "(786) 412-4314" at bounding box center [203, 108] width 57 height 12
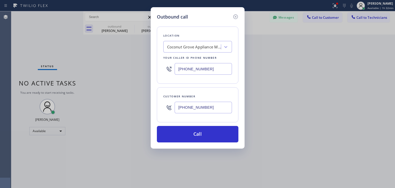
click at [208, 103] on input "(786) 412-4314" at bounding box center [203, 108] width 57 height 12
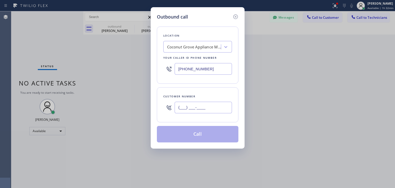
paste input "text"
type input "(___) ___-____"
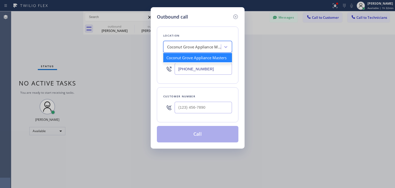
paste input "Thermador Repair Group"
type input "Thermador Repair Group"
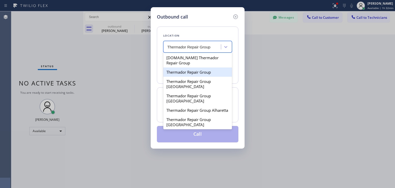
click at [207, 71] on div "Thermador Repair Group" at bounding box center [197, 71] width 69 height 9
type input "(855) 920-0838"
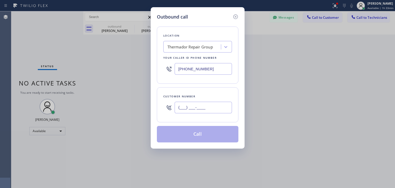
paste input "786) 412-4314"
click at [218, 104] on input "(786) 412-4314" at bounding box center [203, 108] width 57 height 12
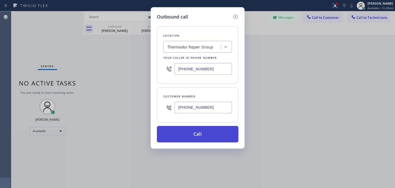
type input "(786) 412-4314"
click at [212, 132] on button "Call" at bounding box center [198, 134] width 82 height 16
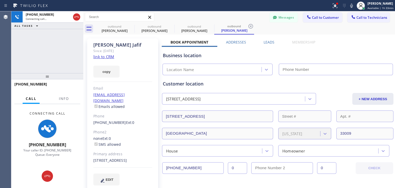
type input "(855) 920-0838"
click at [130, 26] on icon at bounding box center [131, 26] width 6 height 6
click at [0, 0] on icon at bounding box center [0, 0] width 0 height 0
click at [248, 26] on icon at bounding box center [251, 26] width 6 height 6
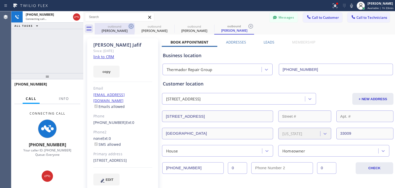
click at [130, 26] on div "outbound Liliana Carbon outbound Pilar Duron outbound Emilio Jafif outbound Emi…" at bounding box center [245, 29] width 300 height 12
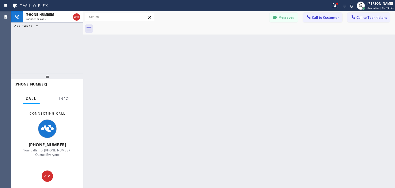
click at [130, 26] on div at bounding box center [245, 29] width 300 height 12
click at [195, 88] on div "Back to Dashboard Change Sender ID Customers Technicians LC Laura Clark-Moore 0…" at bounding box center [239, 99] width 312 height 176
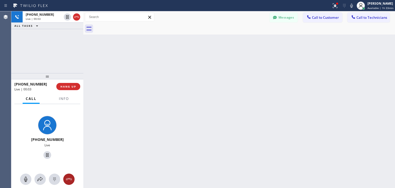
click at [65, 180] on div at bounding box center [68, 179] width 11 height 6
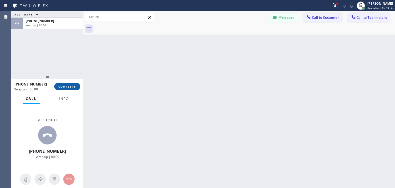
click at [74, 85] on span "COMPLETE" at bounding box center [67, 87] width 18 height 4
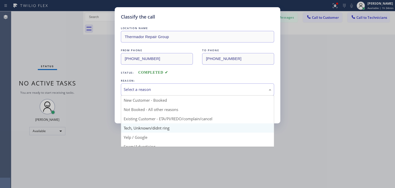
drag, startPoint x: 213, startPoint y: 84, endPoint x: 206, endPoint y: 128, distance: 44.3
click at [206, 95] on div "Select a reason New Customer - Booked Not Booked - All other reasons Existing C…" at bounding box center [197, 89] width 153 height 12
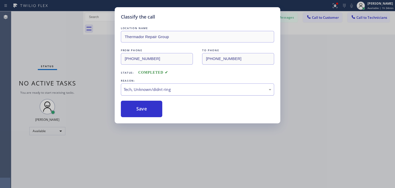
drag, startPoint x: 208, startPoint y: 123, endPoint x: 219, endPoint y: 91, distance: 33.7
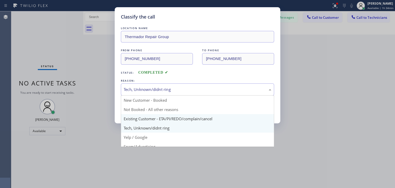
drag, startPoint x: 219, startPoint y: 91, endPoint x: 210, endPoint y: 118, distance: 28.1
click at [210, 95] on div "Tech, Unknown/didnt ring New Customer - Booked Not Booked - All other reasons E…" at bounding box center [197, 89] width 153 height 12
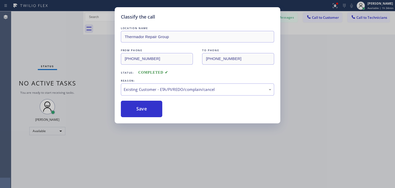
drag, startPoint x: 210, startPoint y: 118, endPoint x: 150, endPoint y: 120, distance: 60.5
drag, startPoint x: 150, startPoint y: 120, endPoint x: 151, endPoint y: 110, distance: 9.8
click at [151, 110] on div "Classify the call LOCATION NAME Thermador Repair Group FROM PHONE (855) 920-083…" at bounding box center [198, 65] width 166 height 116
click at [151, 110] on button "Save" at bounding box center [141, 109] width 41 height 16
click at [330, 17] on div "Classify the call LOCATION NAME Thermador Repair Group Palo Alto FROM PHONE (65…" at bounding box center [203, 99] width 384 height 176
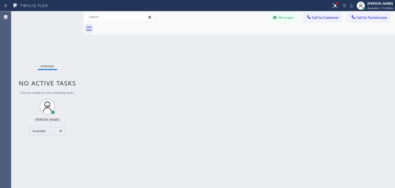
click at [330, 17] on span "Call to Customer" at bounding box center [325, 17] width 27 height 5
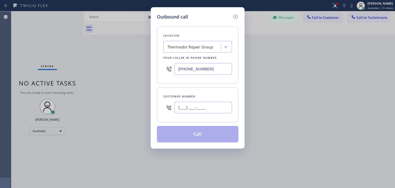
click at [191, 110] on input "(___) ___-____" at bounding box center [203, 108] width 57 height 12
paste input "843) 330-9909"
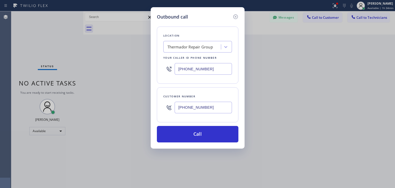
type input "(843) 330-9909"
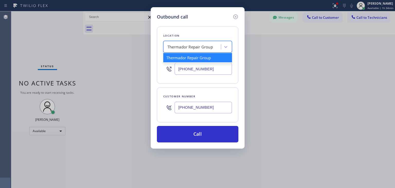
click at [203, 49] on div "Thermador Repair Group" at bounding box center [190, 47] width 46 height 6
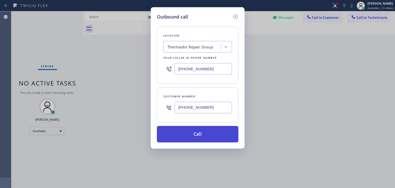
click at [218, 132] on button "Call" at bounding box center [198, 134] width 82 height 16
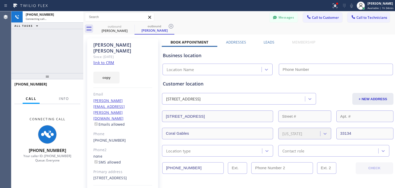
type input "(855) 920-0838"
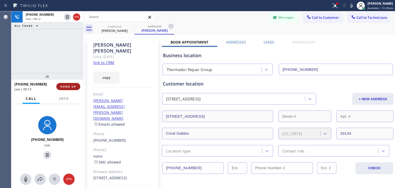
click at [73, 85] on span "HANG UP" at bounding box center [68, 87] width 16 height 4
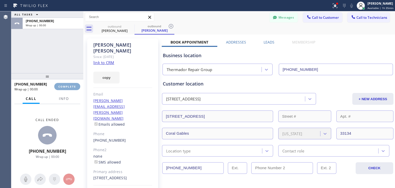
click at [73, 85] on span "COMPLETE" at bounding box center [67, 87] width 18 height 4
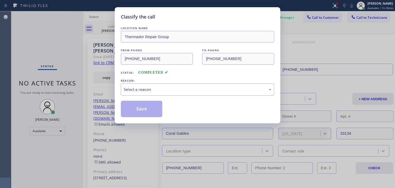
click at [162, 96] on div "LOCATION NAME Thermador Repair Group FROM PHONE (855) 920-0838 TO PHONE (843) 3…" at bounding box center [197, 71] width 153 height 92
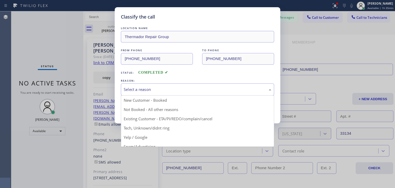
click at [171, 92] on div "Select a reason" at bounding box center [198, 89] width 148 height 6
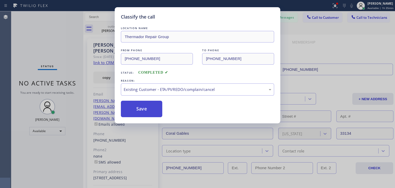
drag, startPoint x: 171, startPoint y: 115, endPoint x: 138, endPoint y: 110, distance: 33.2
click at [138, 110] on button "Save" at bounding box center [141, 109] width 41 height 16
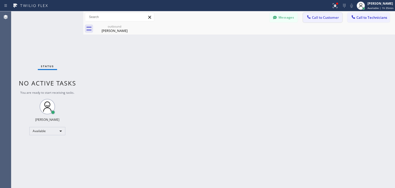
click at [320, 18] on span "Call to Customer" at bounding box center [325, 17] width 27 height 5
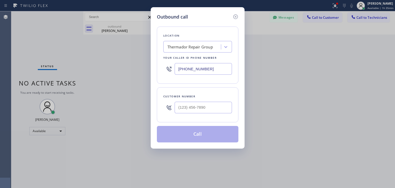
click at [213, 113] on div at bounding box center [203, 107] width 57 height 17
click at [218, 109] on input "(___) ___-____" at bounding box center [203, 108] width 57 height 12
paste input "513) 253-8368"
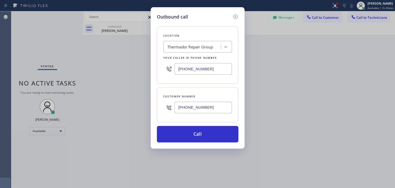
type input "(513) 253-8368"
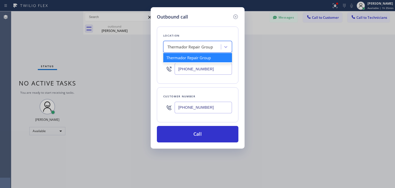
paste input "Same Day Subzero Repair Pompano Beach"
type input "Same Day Subzero Repair Pompano Beach"
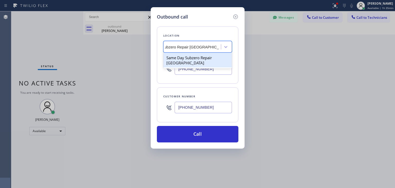
click at [200, 57] on div "Same Day Subzero Repair Pompano Beach" at bounding box center [197, 60] width 69 height 14
type input "(561) 944-6636"
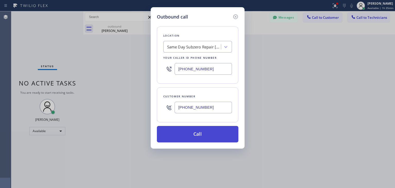
click at [202, 131] on button "Call" at bounding box center [198, 134] width 82 height 16
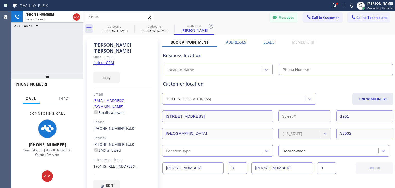
type input "(561) 944-6636"
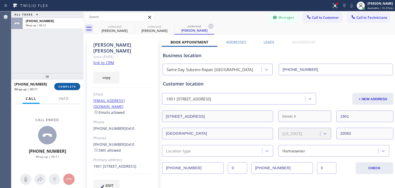
click at [76, 84] on button "COMPLETE" at bounding box center [67, 86] width 26 height 7
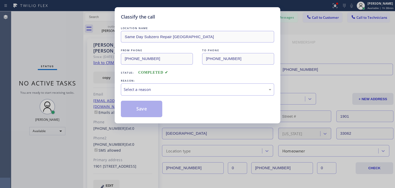
click at [231, 83] on div "REASON:" at bounding box center [197, 80] width 153 height 5
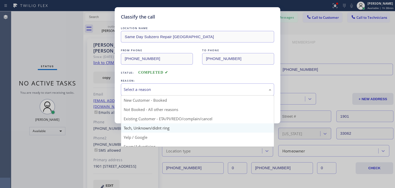
drag, startPoint x: 228, startPoint y: 89, endPoint x: 211, endPoint y: 125, distance: 39.7
click at [211, 95] on div "Select a reason New Customer - Booked Not Booked - All other reasons Existing C…" at bounding box center [197, 89] width 153 height 12
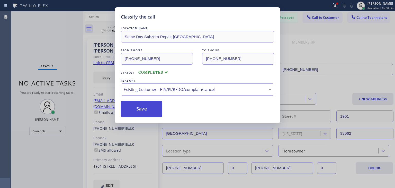
click at [136, 107] on button "Save" at bounding box center [141, 109] width 41 height 16
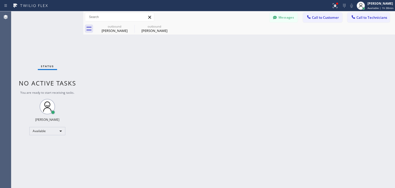
click at [318, 12] on div "Messages Call to Customer Call to Technicians Outbound call Location Same Day S…" at bounding box center [239, 17] width 312 height 12
click at [317, 13] on button "Call to Customer" at bounding box center [322, 18] width 39 height 10
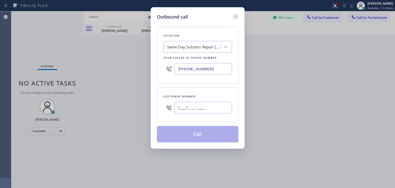
click at [193, 107] on input "(___) ___-____" at bounding box center [203, 108] width 57 height 12
paste input "513) 253-8368"
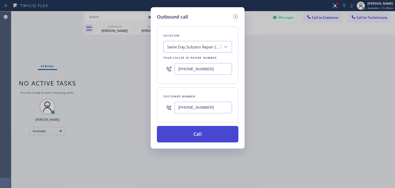
type input "(513) 253-8368"
click at [190, 131] on button "Call" at bounding box center [198, 134] width 82 height 16
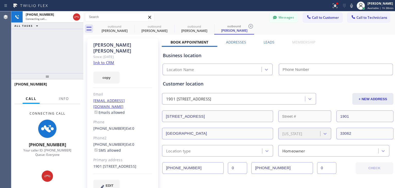
type input "(561) 944-6636"
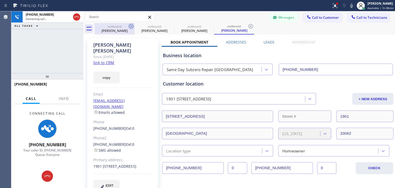
click at [132, 26] on icon at bounding box center [131, 26] width 6 height 6
click at [0, 0] on icon at bounding box center [0, 0] width 0 height 0
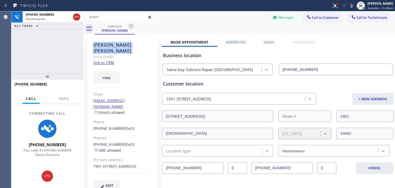
click at [132, 26] on icon at bounding box center [131, 26] width 6 height 6
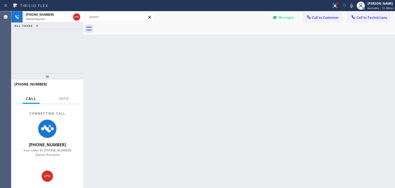
click at [132, 26] on div at bounding box center [245, 29] width 300 height 12
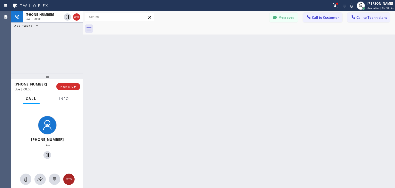
click at [71, 178] on icon at bounding box center [69, 179] width 6 height 6
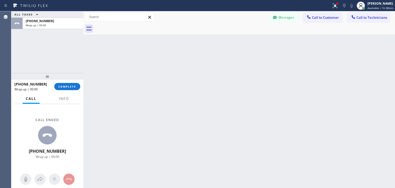
drag, startPoint x: 71, startPoint y: 178, endPoint x: 75, endPoint y: 82, distance: 97.0
click at [75, 82] on div "+15132538368 Wrap up | 00:00 COMPLETE Call Info Call ended +15132538368 Wrap up…" at bounding box center [47, 133] width 72 height 109
click at [75, 85] on span "COMPLETE" at bounding box center [67, 87] width 18 height 4
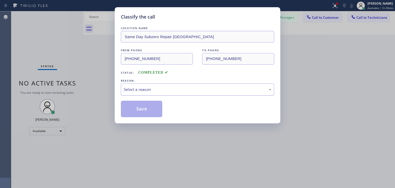
click at [240, 91] on div "Select a reason" at bounding box center [198, 89] width 148 height 6
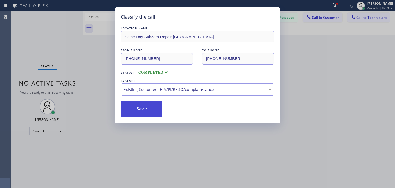
drag, startPoint x: 220, startPoint y: 115, endPoint x: 151, endPoint y: 116, distance: 69.2
click at [151, 116] on button "Save" at bounding box center [141, 109] width 41 height 16
click at [319, 16] on div "Classify the call LOCATION NAME Same Day Subzero Repair Pompano Beach FROM PHON…" at bounding box center [197, 94] width 395 height 188
click at [319, 16] on div "Classify the call LOCATION NAME Thermador Repair Group Palo Alto FROM PHONE (65…" at bounding box center [203, 99] width 384 height 176
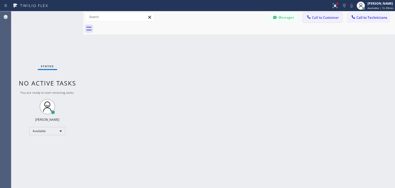
click at [310, 14] on icon at bounding box center [308, 16] width 5 height 5
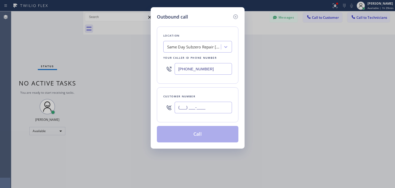
click at [207, 103] on input "(___) ___-____" at bounding box center [203, 108] width 57 height 12
paste input "954) 781-5191"
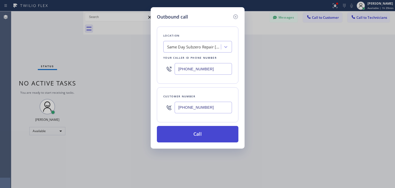
type input "(954) 781-5191"
click at [217, 130] on button "Call" at bounding box center [198, 134] width 82 height 16
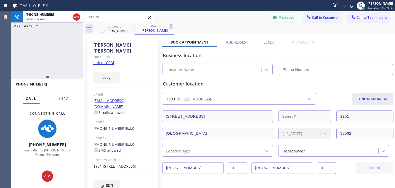
type input "(561) 944-6636"
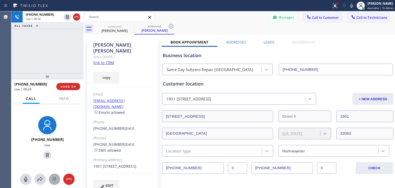
click at [50, 176] on div at bounding box center [54, 179] width 11 height 6
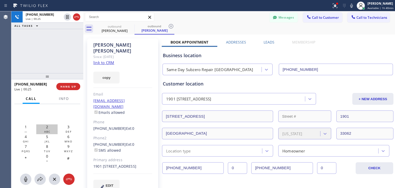
click at [46, 129] on span "2" at bounding box center [47, 126] width 2 height 5
click at [64, 85] on span "HANG UP" at bounding box center [68, 87] width 16 height 4
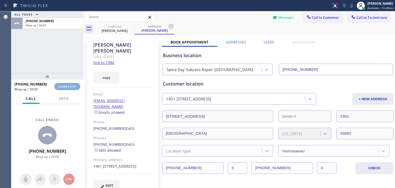
click at [64, 85] on span "COMPLETE" at bounding box center [67, 87] width 18 height 4
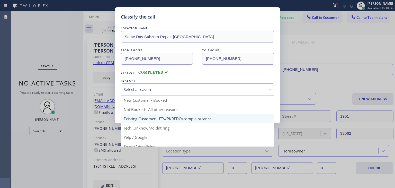
drag, startPoint x: 172, startPoint y: 88, endPoint x: 170, endPoint y: 120, distance: 32.7
click at [170, 95] on div "Select a reason New Customer - Booked Not Booked - All other reasons Existing C…" at bounding box center [197, 89] width 153 height 12
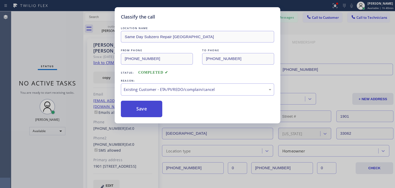
drag, startPoint x: 170, startPoint y: 120, endPoint x: 146, endPoint y: 111, distance: 25.6
click at [146, 111] on button "Save" at bounding box center [141, 109] width 41 height 16
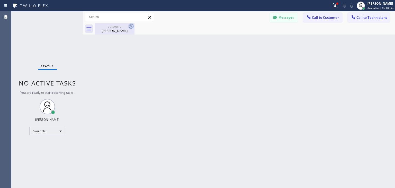
click at [130, 26] on icon at bounding box center [131, 26] width 6 height 6
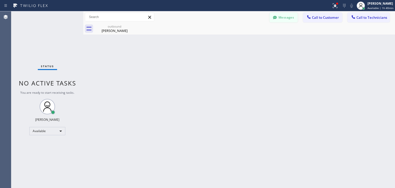
click at [297, 18] on button "Messages" at bounding box center [284, 18] width 28 height 10
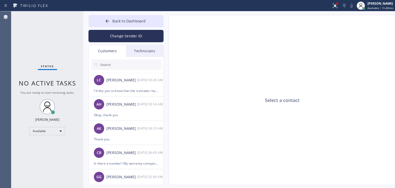
click at [118, 69] on input "text" at bounding box center [131, 64] width 62 height 10
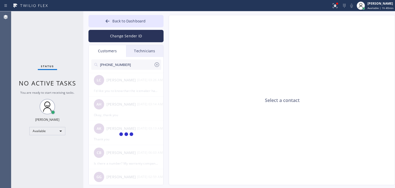
click at [133, 61] on input "(513) 253-8368" at bounding box center [127, 64] width 54 height 10
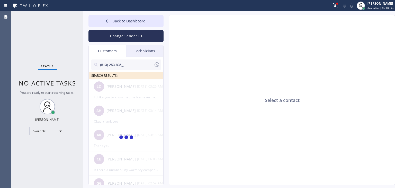
click at [133, 61] on input "(513) 253-836_" at bounding box center [127, 64] width 54 height 10
type input "(513) 253-836"
click at [126, 91] on div "JD Julie Dunn --:--" at bounding box center [126, 86] width 75 height 15
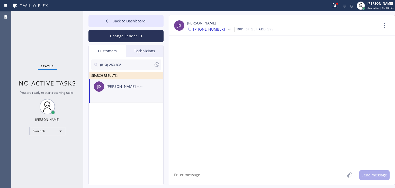
click at [221, 175] on textarea at bounding box center [257, 175] width 176 height 20
paste textarea "Same Day Subzero Repair"
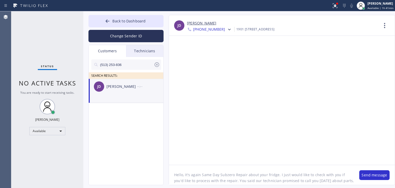
type textarea "Hello, It's again Same Day Subzero Repair about your fridge. I just would like …"
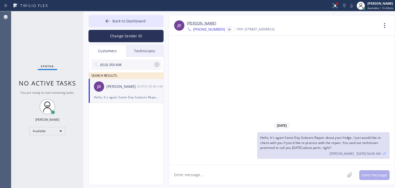
click at [227, 31] on icon at bounding box center [229, 29] width 5 height 5
click at [289, 50] on div "09/23/2025 Hello, It's again Same Day Subzero Repair about your fridge. I just …" at bounding box center [282, 100] width 226 height 129
click at [150, 16] on button "Back to Dashboard" at bounding box center [125, 21] width 75 height 12
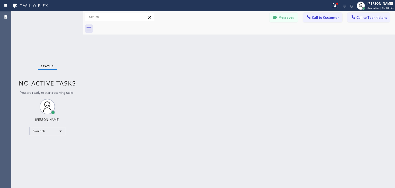
click at [370, 24] on div at bounding box center [245, 29] width 300 height 12
drag, startPoint x: 370, startPoint y: 24, endPoint x: 373, endPoint y: 21, distance: 4.4
click at [373, 21] on div "Messages Call to Customer Call to Technicians Outbound call Location Same Day S…" at bounding box center [239, 22] width 312 height 23
click at [373, 21] on button "Call to Technicians" at bounding box center [368, 18] width 42 height 10
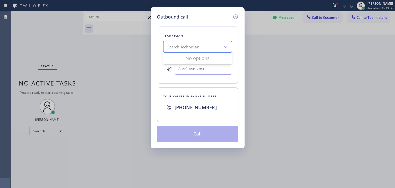
click at [205, 47] on div "Search Technician" at bounding box center [193, 46] width 56 height 9
type input "dan"
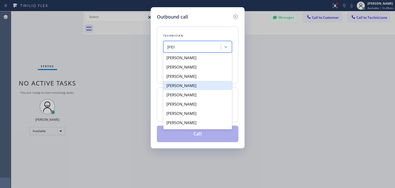
click at [189, 84] on div "[PERSON_NAME]" at bounding box center [197, 85] width 69 height 9
type input "(415) 505-0900"
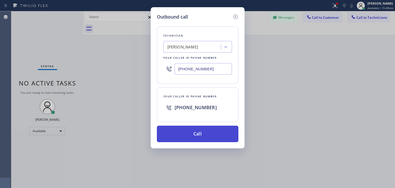
click at [195, 131] on button "Call" at bounding box center [198, 134] width 82 height 16
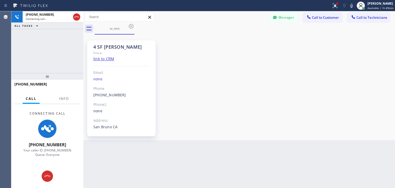
scroll to position [6404, 0]
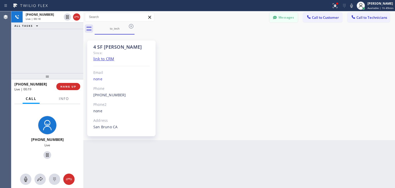
click at [278, 19] on div at bounding box center [275, 18] width 6 height 6
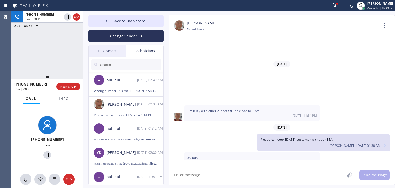
click at [122, 66] on input "text" at bounding box center [131, 64] width 62 height 10
click at [129, 107] on div "Dmitriy Astrakhantsev 09/23 02:33 AM" at bounding box center [126, 103] width 75 height 15
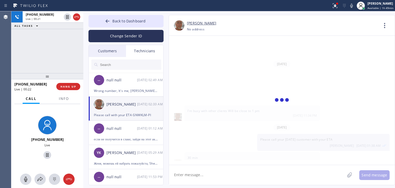
click at [215, 179] on textarea at bounding box center [257, 175] width 176 height 20
type textarea "i"
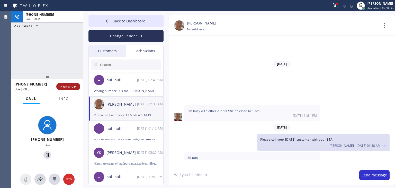
click at [71, 87] on span "HANG UP" at bounding box center [68, 87] width 16 height 4
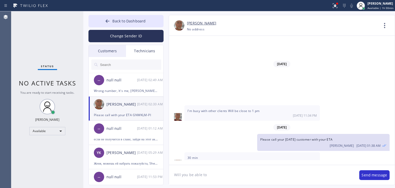
click at [217, 169] on textarea "Will you be able to" at bounding box center [261, 175] width 185 height 20
paste textarea "KST43I"
type textarea "Will you be able to come for PI on wed 12-3 KST43I? I'm off in an hour so pleas…"
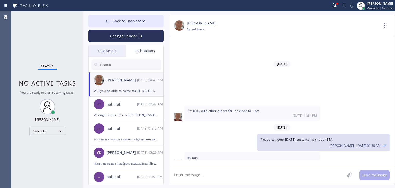
scroll to position [6427, 0]
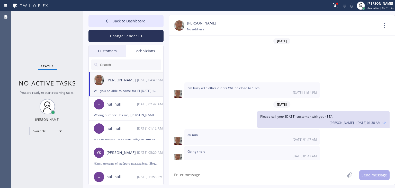
click at [267, 171] on textarea at bounding box center [257, 175] width 176 height 20
copy span "Will you be able to come for PI on wed 12-3 KST43I? I'm off in an hour so pleas…"
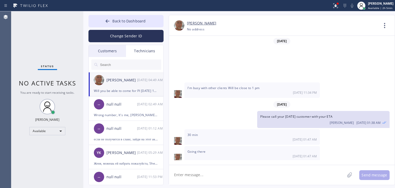
click at [110, 48] on div "Customers" at bounding box center [107, 51] width 37 height 12
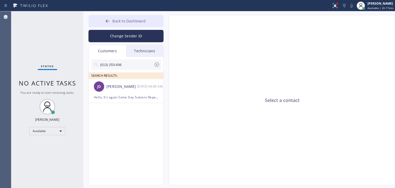
click at [128, 23] on span "Back to Dashboard" at bounding box center [128, 21] width 33 height 5
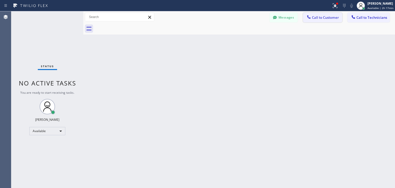
click at [334, 19] on span "Call to Customer" at bounding box center [325, 17] width 27 height 5
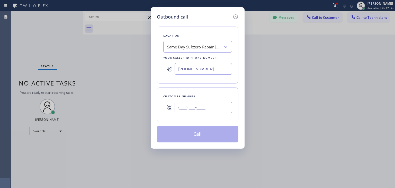
paste input "916) 270-3470"
click at [226, 108] on input "(916) 270-3470" at bounding box center [203, 108] width 57 height 12
type input "(916) 270-3470"
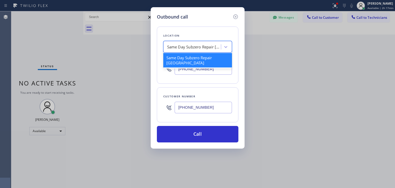
paste input "Wolf Appliance Repair Phoenix"
type input "Wolf Appliance Repair Phoenix"
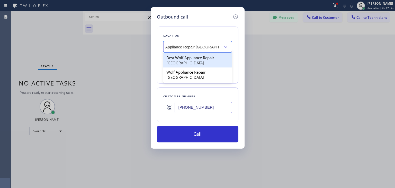
click at [206, 59] on div "Best Wolf Appliance Repair Phoenix" at bounding box center [197, 60] width 69 height 14
type input "(602) 641-3516"
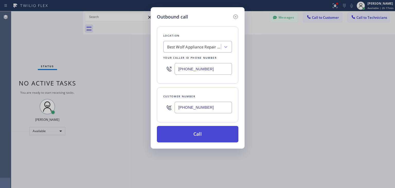
click at [195, 130] on button "Call" at bounding box center [198, 134] width 82 height 16
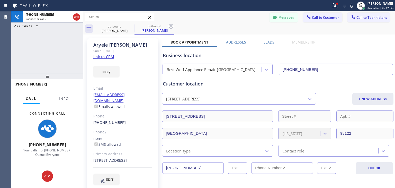
type input "(602) 641-3516"
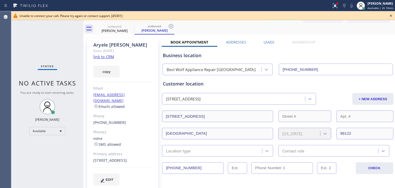
click at [391, 13] on icon at bounding box center [391, 16] width 6 height 6
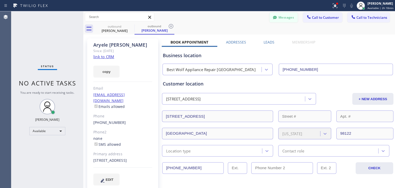
click at [283, 20] on button "Messages" at bounding box center [284, 18] width 28 height 10
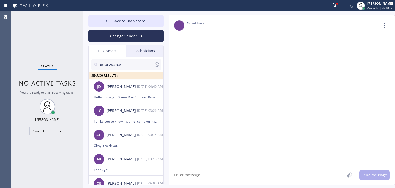
drag, startPoint x: 126, startPoint y: 57, endPoint x: 128, endPoint y: 60, distance: 3.3
click at [128, 60] on div "(513) 253-836 SEARCH RESULTS:" at bounding box center [126, 68] width 75 height 22
click at [128, 60] on input "(513) 253-836" at bounding box center [127, 64] width 54 height 10
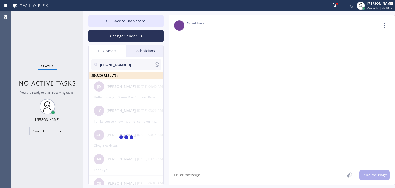
click at [128, 60] on input "(916) 270-3470" at bounding box center [127, 64] width 54 height 10
click at [128, 60] on input "(916) 270-347" at bounding box center [127, 64] width 54 height 10
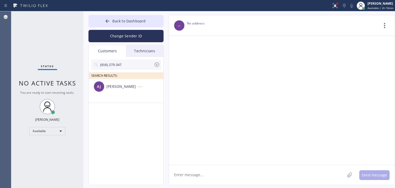
type input "(916) 270-347"
click at [109, 89] on div "Aryele Jackson" at bounding box center [121, 87] width 31 height 6
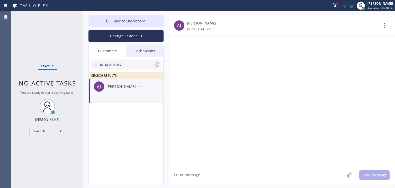
click at [221, 177] on textarea at bounding box center [257, 175] width 176 height 20
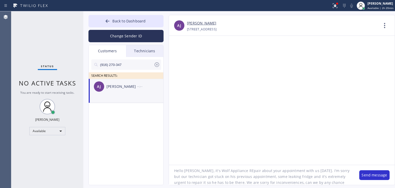
scroll to position [5, 0]
click at [345, 180] on textarea "Hello Aryele, it's Wolf Appliance REpair about your appointment with us today. …" at bounding box center [261, 175] width 185 height 20
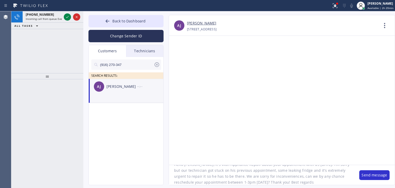
type textarea "Hello Aryele, it's Wolf Appliance REpair about your appointment with us today. …"
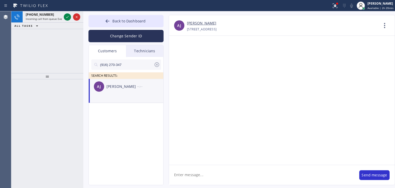
scroll to position [0, 0]
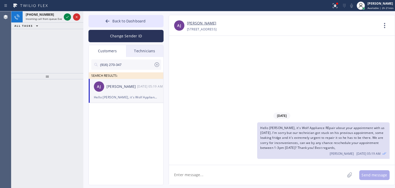
click at [157, 61] on icon at bounding box center [157, 64] width 6 height 6
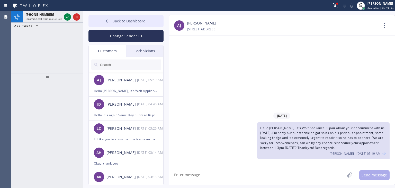
click at [122, 18] on button "Back to Dashboard" at bounding box center [125, 21] width 75 height 12
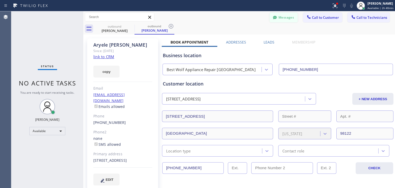
drag, startPoint x: 280, startPoint y: 22, endPoint x: 282, endPoint y: 20, distance: 3.3
click at [282, 20] on div "Messages Call to Customer Call to Technicians Outbound call Location Best Wolf …" at bounding box center [239, 17] width 312 height 12
click at [282, 20] on button "Messages" at bounding box center [284, 18] width 28 height 10
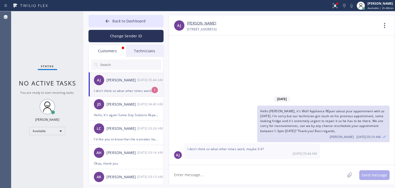
click at [223, 169] on textarea at bounding box center [257, 175] width 176 height 20
click at [140, 84] on div "AJ Aryele Jackson 09/23 05:44 AM" at bounding box center [126, 79] width 75 height 15
click at [138, 22] on span "Back to Dashboard" at bounding box center [128, 21] width 33 height 5
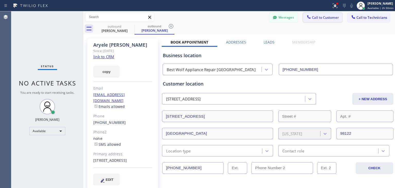
click at [326, 14] on button "Call to Customer" at bounding box center [322, 18] width 39 height 10
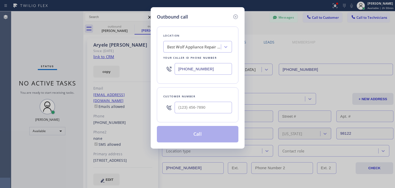
click at [213, 98] on div "Customer number" at bounding box center [197, 96] width 69 height 5
click at [211, 106] on input "(___) ___-____" at bounding box center [203, 108] width 57 height 12
paste input "650) 279-8627"
type input "(650) 279-8627"
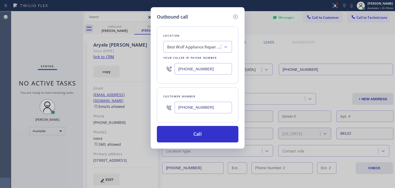
paste input "Thermador Repair Group South San Francisco 2"
type input "Thermador Repair Group South San Francisco 2"
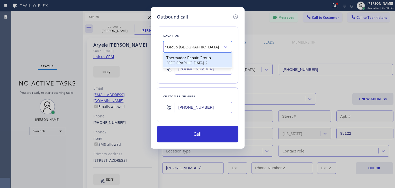
click at [209, 58] on div "Thermador Repair Group South San Francisco 2" at bounding box center [197, 60] width 69 height 14
type input "(650) 727-1535"
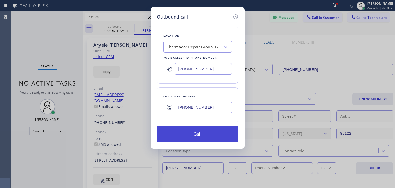
click at [201, 130] on button "Call" at bounding box center [198, 134] width 82 height 16
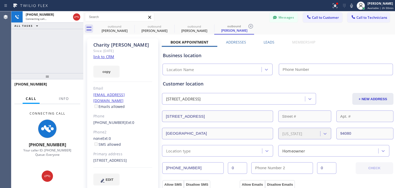
type input "(650) 727-1535"
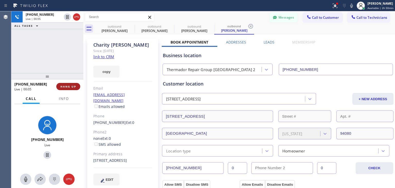
click at [70, 85] on span "HANG UP" at bounding box center [68, 87] width 16 height 4
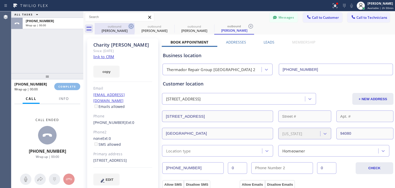
click at [128, 28] on div "ALL TASKS ALL TASKS ACTIVE TASKS TASKS IN WRAP UP +16502798627 Wrap up | 00:00 …" at bounding box center [203, 99] width 384 height 176
click at [128, 28] on icon at bounding box center [131, 26] width 6 height 6
click at [0, 0] on icon at bounding box center [0, 0] width 0 height 0
type input "(650) 727-1535"
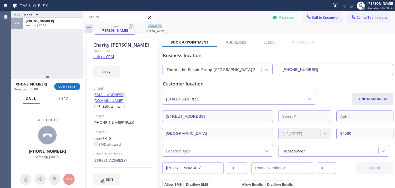
click at [128, 28] on icon at bounding box center [131, 26] width 6 height 6
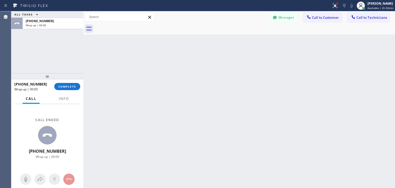
click at [128, 28] on div at bounding box center [245, 29] width 300 height 12
click at [70, 87] on span "COMPLETE" at bounding box center [67, 87] width 18 height 4
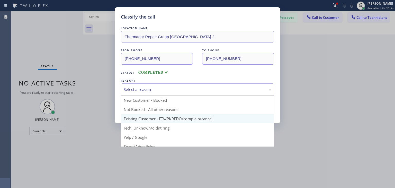
drag, startPoint x: 192, startPoint y: 94, endPoint x: 189, endPoint y: 122, distance: 28.9
click at [189, 95] on div "Select a reason New Customer - Booked Not Booked - All other reasons Existing C…" at bounding box center [197, 89] width 153 height 12
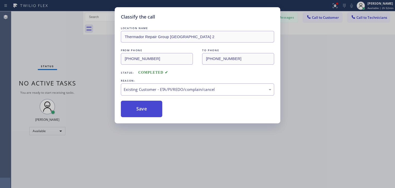
drag, startPoint x: 189, startPoint y: 122, endPoint x: 129, endPoint y: 102, distance: 63.5
click at [129, 102] on button "Save" at bounding box center [141, 109] width 41 height 16
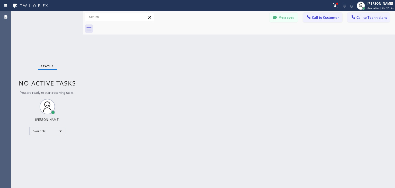
click at [328, 16] on span "Call to Customer" at bounding box center [325, 17] width 27 height 5
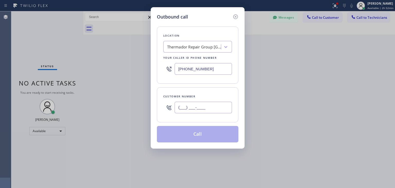
paste input "650) 279-8627"
click at [220, 107] on input "(650) 279-8627" at bounding box center [203, 108] width 57 height 12
type input "(650) 279-8627"
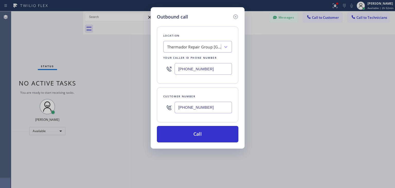
click at [198, 56] on div "Your caller id phone number" at bounding box center [197, 57] width 69 height 5
paste input "Thermador Repair Group"
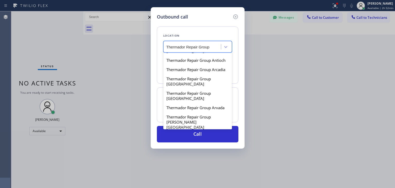
scroll to position [76, 0]
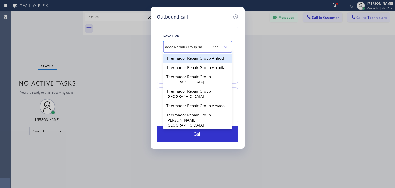
type input "Thermador Repair Group san"
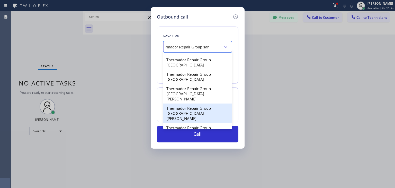
scroll to position [155, 0]
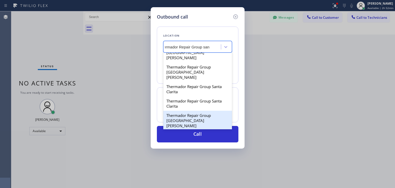
click at [201, 111] on div "Thermador Repair Group Santa Cruz" at bounding box center [197, 121] width 69 height 20
type input "(831) 777-6695"
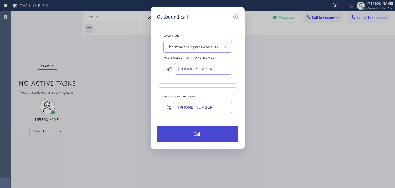
click at [201, 139] on button "Call" at bounding box center [198, 134] width 82 height 16
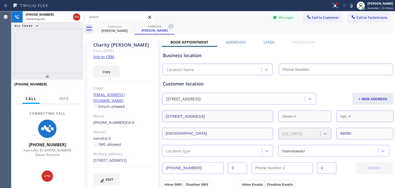
type input "(831) 777-6695"
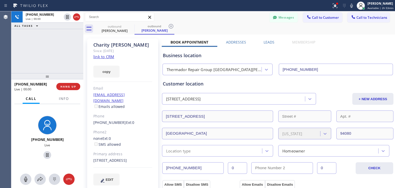
click at [79, 83] on div "+16502798627 Live | 00:00 HANG UP" at bounding box center [47, 86] width 66 height 13
click at [78, 85] on div "+16502798627 Live | 00:00 HANG UP" at bounding box center [47, 86] width 66 height 13
click at [78, 85] on button "HANG UP" at bounding box center [68, 86] width 24 height 7
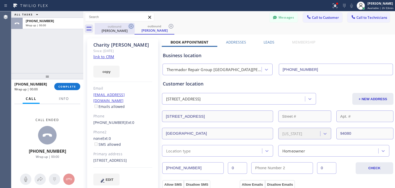
click at [131, 26] on icon at bounding box center [131, 26] width 5 height 5
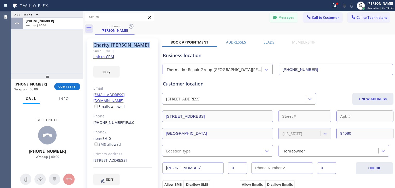
click at [131, 26] on icon at bounding box center [131, 26] width 5 height 5
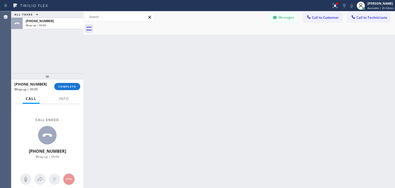
click at [131, 26] on div at bounding box center [245, 29] width 300 height 12
click at [71, 89] on button "COMPLETE" at bounding box center [67, 86] width 26 height 7
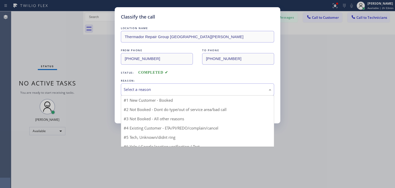
click at [247, 94] on div "Select a reason" at bounding box center [197, 89] width 153 height 12
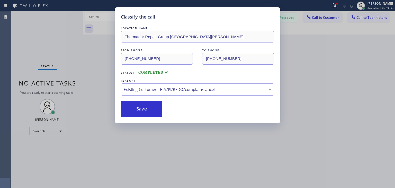
drag, startPoint x: 228, startPoint y: 113, endPoint x: 137, endPoint y: 99, distance: 92.2
click at [140, 106] on button "Save" at bounding box center [141, 109] width 41 height 16
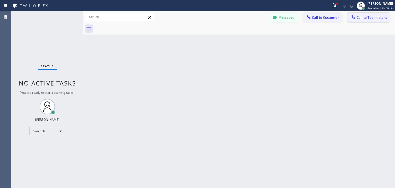
click at [373, 16] on span "Call to Technicians" at bounding box center [371, 17] width 31 height 5
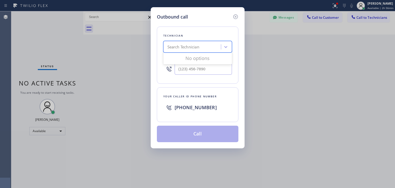
click at [209, 43] on div "Search Technician" at bounding box center [193, 46] width 56 height 9
type input "jerry"
click at [197, 56] on div "[PERSON_NAME]" at bounding box center [197, 57] width 69 height 9
type input "(206) 226-0428"
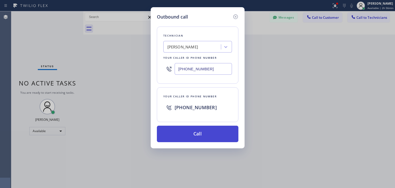
click at [192, 126] on button "Call" at bounding box center [198, 134] width 82 height 16
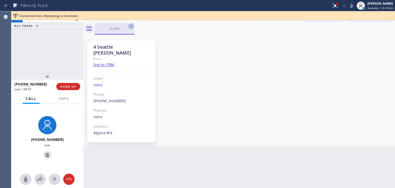
click at [128, 26] on icon at bounding box center [131, 26] width 6 height 6
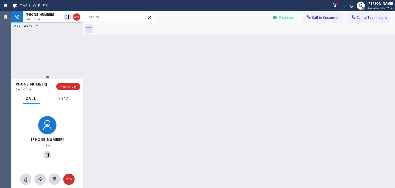
click at [83, 54] on div at bounding box center [83, 99] width 0 height 176
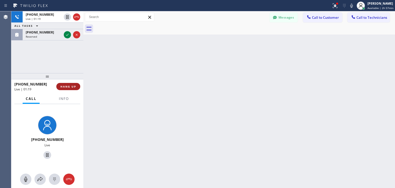
click at [73, 83] on button "HANG UP" at bounding box center [68, 86] width 24 height 7
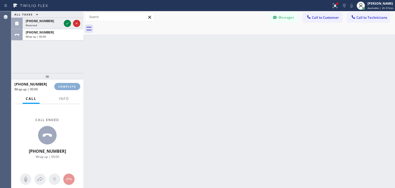
click at [73, 83] on button "COMPLETE" at bounding box center [67, 86] width 26 height 7
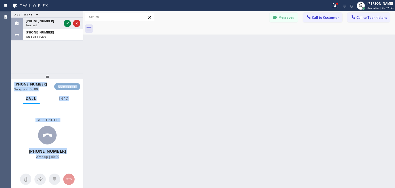
click at [73, 83] on div "+12062260428 Wrap up | 00:00 COMPLETE Call Info Call ended +12062260428 Wrap up…" at bounding box center [47, 133] width 72 height 109
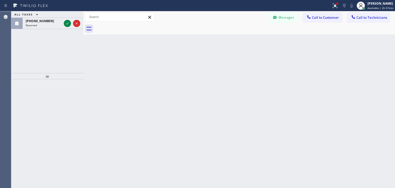
click at [73, 83] on div at bounding box center [47, 133] width 72 height 109
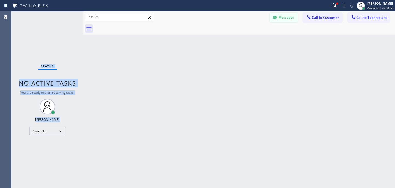
click at [277, 14] on button "Messages" at bounding box center [284, 18] width 28 height 10
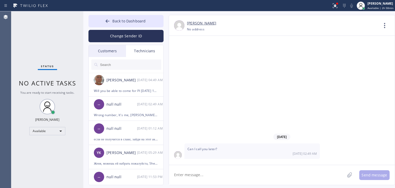
click at [103, 55] on div "Customers" at bounding box center [107, 51] width 37 height 12
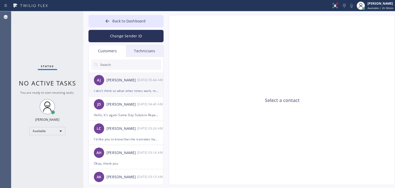
click at [135, 85] on div "AJ Aryele Jackson 09/23 05:44 AM" at bounding box center [126, 79] width 75 height 15
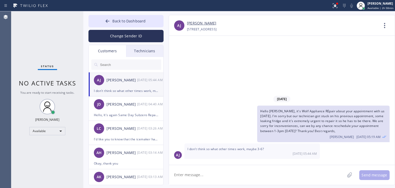
click at [196, 165] on textarea at bounding box center [257, 175] width 176 height 20
type textarea "Yes, we can do it, rescheduled for toorrow 3-6. Thank you!"
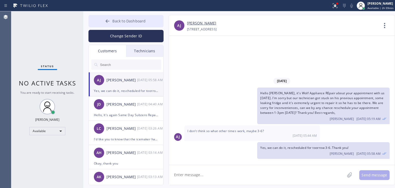
click at [131, 25] on button "Back to Dashboard" at bounding box center [125, 21] width 75 height 12
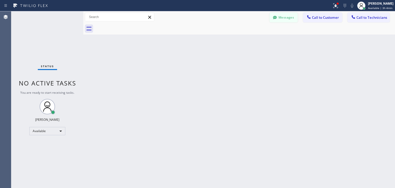
click at [285, 17] on button "Messages" at bounding box center [284, 18] width 28 height 10
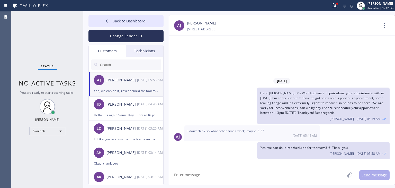
click at [142, 60] on input "text" at bounding box center [131, 64] width 62 height 10
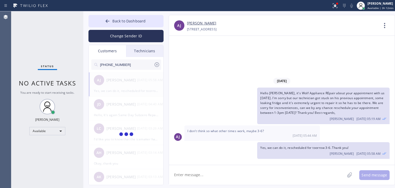
click at [142, 60] on input "(650) 279-8627" at bounding box center [127, 64] width 54 height 10
click at [142, 60] on input "(650) 279-862" at bounding box center [127, 64] width 54 height 10
type input "(650) 279-862"
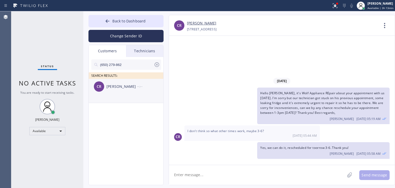
click at [136, 87] on div "Charity Reyes" at bounding box center [121, 87] width 31 height 6
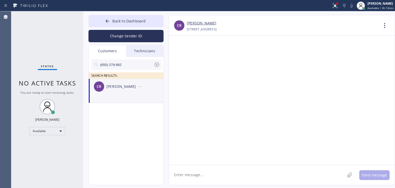
click at [220, 181] on textarea at bounding box center [257, 175] width 176 height 20
paste textarea "Thermador Repair Group South San Francisco"
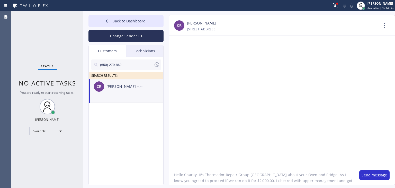
scroll to position [4, 0]
paste textarea "Thermador Repair Group South San Francisco"
paste textarea "https://swipesimple.com/links/lnk_64c8c7843a6e0d2197c5dc4cb007de1e"
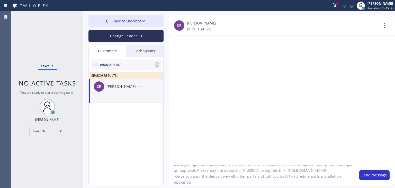
scroll to position [22, 0]
click at [236, 183] on textarea "Hello Charity, It's Thermador Repair Group South San Francisco about your Oven …" at bounding box center [261, 175] width 185 height 20
click at [307, 181] on textarea "Hello Charity, It's Thermador Repair Group South San Francisco about your Oven …" at bounding box center [261, 175] width 185 height 20
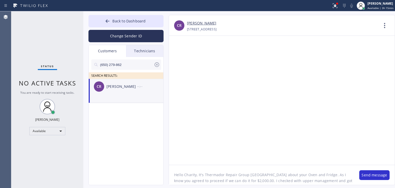
scroll to position [22, 0]
click at [238, 183] on textarea "Hello Charity, It's Thermador Repair Group South San Francisco about your Oven …" at bounding box center [261, 175] width 185 height 20
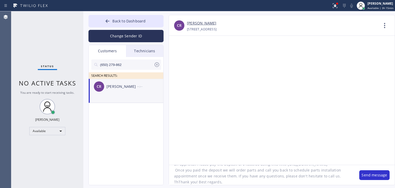
scroll to position [28, 0]
type textarea "Hello Charity, It's Thermador Repair Group South San Francisco about your Oven …"
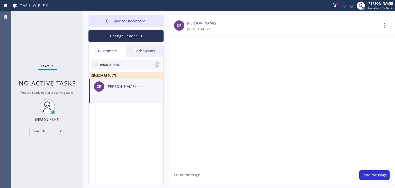
scroll to position [0, 0]
click at [146, 87] on div "--:--" at bounding box center [150, 86] width 27 height 6
click at [148, 56] on div "Technicians" at bounding box center [144, 51] width 37 height 12
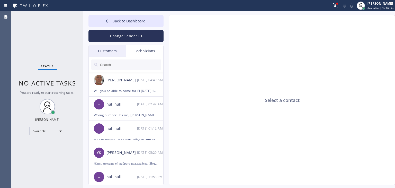
click at [110, 49] on div "Customers" at bounding box center [107, 51] width 37 height 12
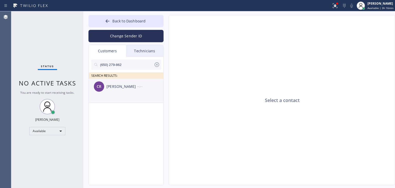
click at [134, 93] on div "CR Charity Reyes --:--" at bounding box center [126, 86] width 75 height 15
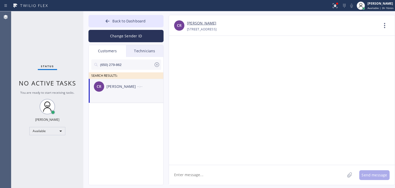
click at [124, 85] on div "Charity Reyes" at bounding box center [121, 87] width 31 height 6
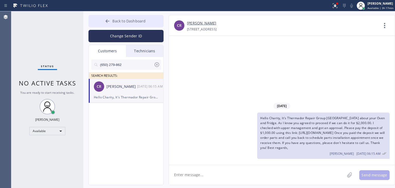
click at [133, 24] on button "Back to Dashboard" at bounding box center [125, 21] width 75 height 12
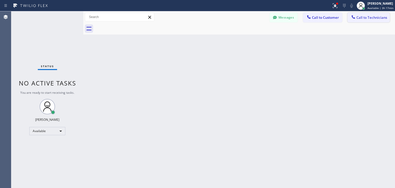
click at [361, 17] on span "Call to Technicians" at bounding box center [371, 17] width 31 height 5
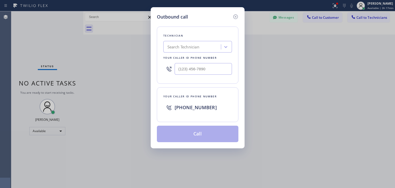
click at [191, 40] on div "Technician Search Technician Your caller id phone number" at bounding box center [198, 54] width 82 height 57
click at [190, 47] on div "Search Technician" at bounding box center [183, 47] width 32 height 6
type input "denys"
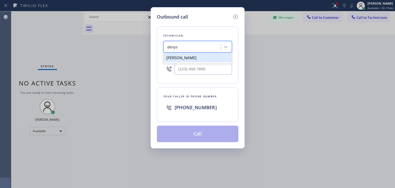
click at [194, 61] on div "Denys Strilchuk" at bounding box center [197, 57] width 69 height 9
type input "(929) 389-5757"
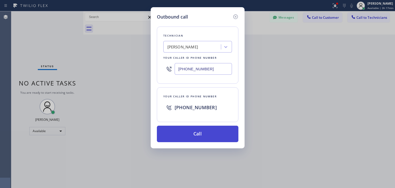
click at [194, 129] on button "Call" at bounding box center [198, 134] width 82 height 16
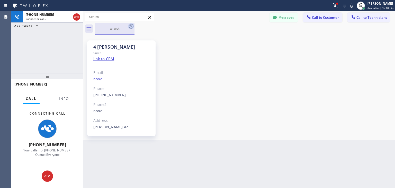
click at [132, 26] on icon at bounding box center [131, 26] width 6 height 6
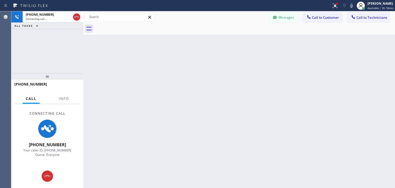
click at [132, 26] on div at bounding box center [245, 29] width 300 height 12
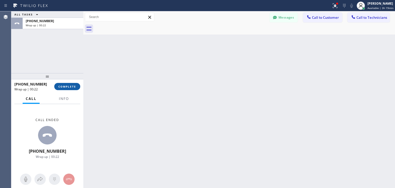
drag, startPoint x: 82, startPoint y: 87, endPoint x: 77, endPoint y: 87, distance: 4.9
click at [77, 87] on div "ALL TASKS ALL TASKS ACTIVE TASKS TASKS IN WRAP UP +19293895757 Wrap up | 00:22 …" at bounding box center [203, 99] width 384 height 176
click at [77, 87] on button "COMPLETE" at bounding box center [66, 86] width 26 height 7
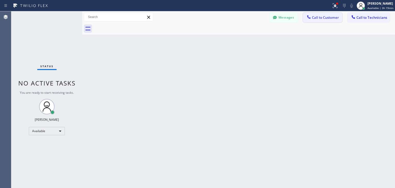
click at [315, 14] on button "Call to Customer" at bounding box center [322, 18] width 39 height 10
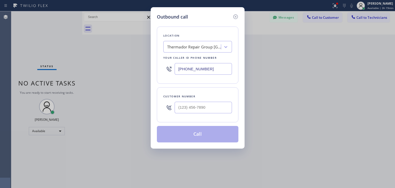
click at [205, 114] on div at bounding box center [203, 107] width 57 height 17
paste input "650) 279-1291"
click at [210, 107] on input "(650) 279-1291" at bounding box center [203, 108] width 57 height 12
type input "(650) 279-1291"
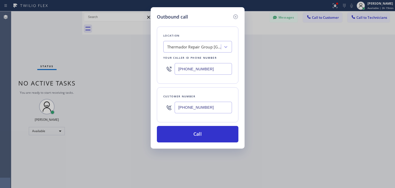
paste input "KitchenAid Appliance Professionals"
type input "KitchenAid Appliance Professionals"
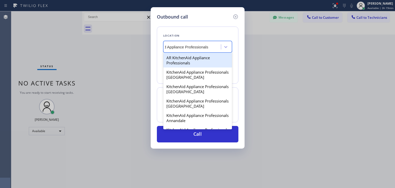
click at [190, 54] on div "AR KitchenAid Appliance Professionals" at bounding box center [197, 60] width 69 height 14
type input "(831) 400-3835"
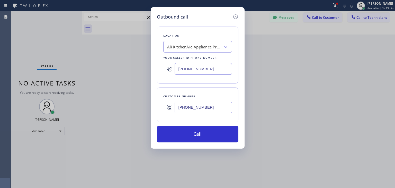
click at [197, 124] on div "Location AR KitchenAid Appliance Professionals Your caller id phone number (831…" at bounding box center [198, 81] width 82 height 122
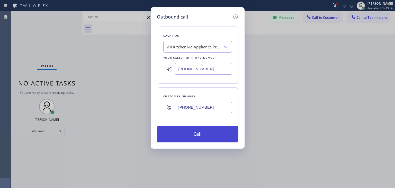
click at [197, 128] on button "Call" at bounding box center [198, 134] width 82 height 16
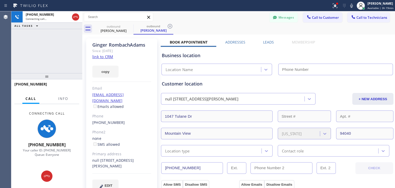
type input "(831) 400-3835"
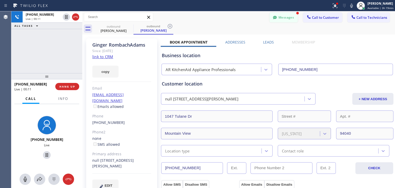
click at [278, 17] on button "Messages" at bounding box center [284, 18] width 28 height 10
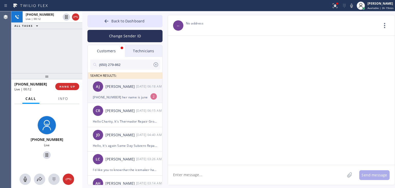
click at [138, 99] on div "(949) 306-5808 her name is june" at bounding box center [125, 97] width 64 height 6
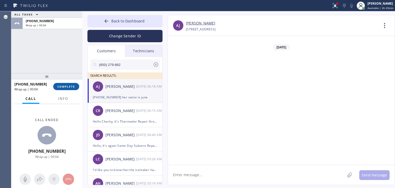
click at [65, 85] on span "COMPLETE" at bounding box center [66, 87] width 18 height 4
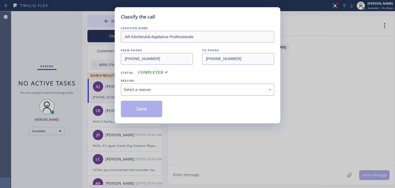
click at [180, 90] on div "Select a reason" at bounding box center [198, 89] width 148 height 6
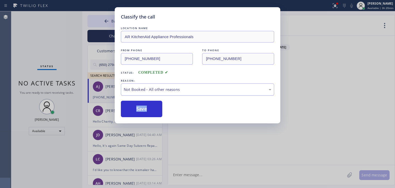
drag, startPoint x: 184, startPoint y: 111, endPoint x: 198, endPoint y: 89, distance: 26.5
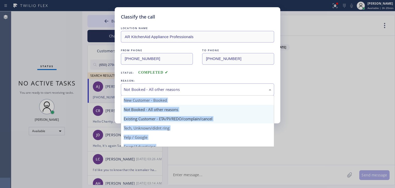
drag, startPoint x: 198, startPoint y: 89, endPoint x: 197, endPoint y: 119, distance: 29.9
click at [197, 95] on div "Not Booked - All other reasons New Customer - Booked Not Booked - All other rea…" at bounding box center [197, 89] width 153 height 12
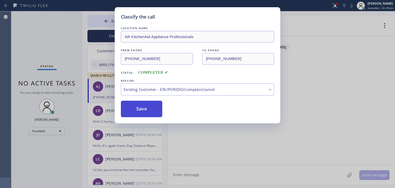
drag, startPoint x: 197, startPoint y: 119, endPoint x: 148, endPoint y: 110, distance: 49.9
click at [148, 110] on button "Save" at bounding box center [141, 109] width 41 height 16
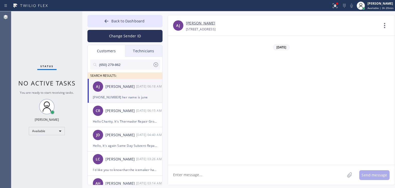
click at [110, 21] on button "Back to Dashboard" at bounding box center [124, 21] width 75 height 12
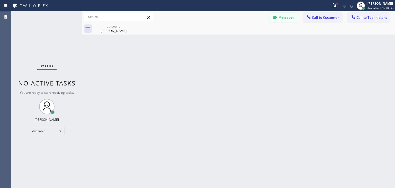
drag, startPoint x: 326, startPoint y: 19, endPoint x: 196, endPoint y: 132, distance: 172.6
click at [196, 132] on div "Back to Dashboard Change Sender ID Customers Technicians (650) 279-862 SEARCH R…" at bounding box center [238, 99] width 313 height 176
click at [313, 22] on button "Call to Customer" at bounding box center [322, 18] width 39 height 10
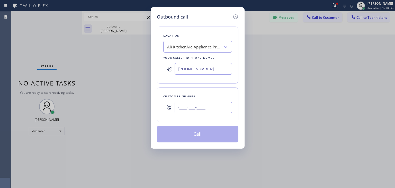
paste input "650) 279-1291"
click at [203, 105] on input "(650) 279-1291" at bounding box center [203, 108] width 57 height 12
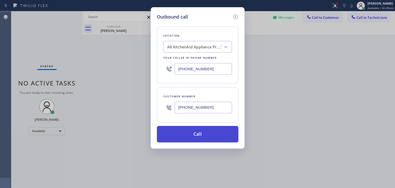
type input "(650) 279-1291"
click at [207, 131] on button "Call" at bounding box center [198, 134] width 82 height 16
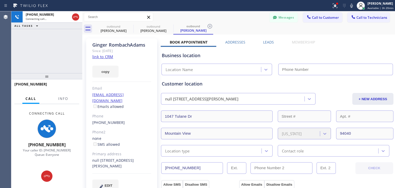
type input "(831) 400-3835"
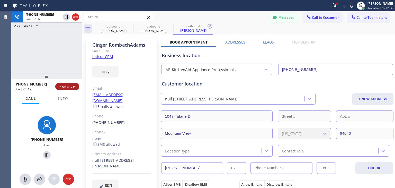
click at [74, 87] on span "HANG UP" at bounding box center [67, 87] width 16 height 4
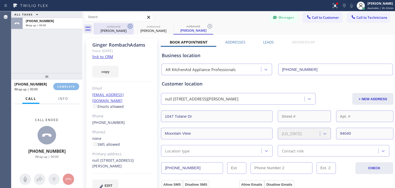
click at [129, 28] on div "ALL TASKS ALL TASKS ACTIVE TASKS TASKS IN WRAP UP +16502791291 Wrap up | 00:00 …" at bounding box center [203, 99] width 384 height 176
click at [129, 28] on icon at bounding box center [130, 26] width 6 height 6
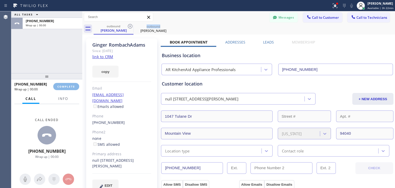
click at [129, 28] on icon at bounding box center [130, 26] width 6 height 6
click at [0, 0] on icon at bounding box center [0, 0] width 0 height 0
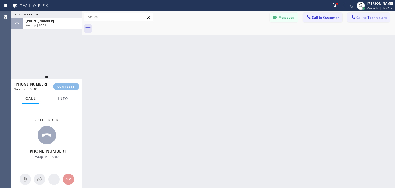
click at [129, 28] on div at bounding box center [244, 29] width 301 height 12
click at [289, 18] on button "Messages" at bounding box center [284, 18] width 28 height 10
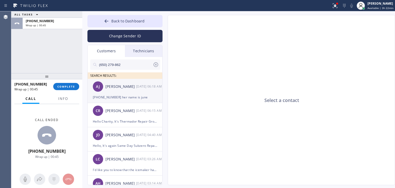
click at [135, 81] on div "AJ Aryele Jackson 09/23 06:18 AM" at bounding box center [125, 86] width 75 height 15
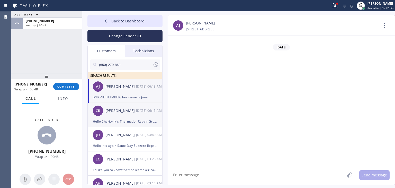
click at [133, 109] on div "Charity Reyes" at bounding box center [120, 111] width 31 height 6
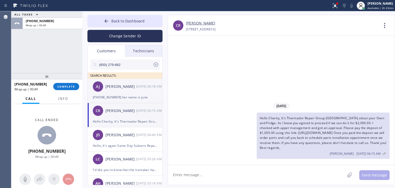
click at [140, 94] on div "AJ Aryele Jackson 09/23 06:18 AM" at bounding box center [125, 86] width 75 height 15
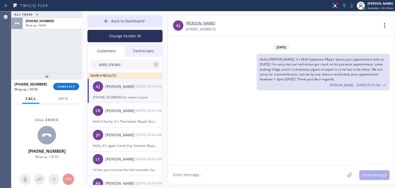
click at [123, 90] on div "AJ Aryele Jackson 09/23 06:18 AM" at bounding box center [125, 86] width 75 height 15
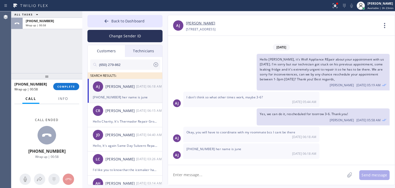
click at [236, 149] on div "(949) 306-5808 her name is june 09/23 06:18 AM" at bounding box center [251, 150] width 136 height 15
click at [259, 169] on textarea at bounding box center [256, 175] width 177 height 20
click at [70, 88] on span "COMPLETE" at bounding box center [66, 87] width 18 height 4
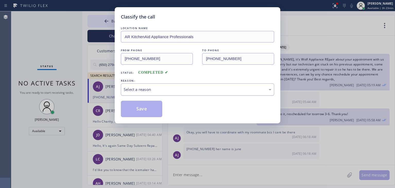
drag, startPoint x: 261, startPoint y: 107, endPoint x: 262, endPoint y: 90, distance: 17.5
click at [262, 90] on div "LOCATION NAME AR KitchenAid Appliance Professionals FROM PHONE (831) 400-3835 T…" at bounding box center [197, 71] width 153 height 92
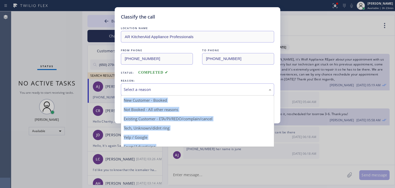
click at [262, 90] on div "Select a reason" at bounding box center [198, 89] width 148 height 6
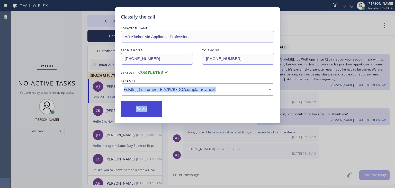
click at [156, 111] on button "Save" at bounding box center [141, 109] width 41 height 16
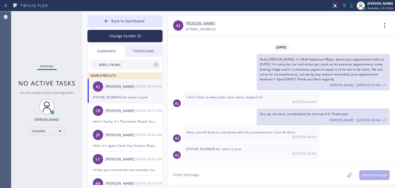
click at [210, 23] on link "Aryele Jackson" at bounding box center [200, 23] width 29 height 6
click at [223, 168] on textarea at bounding box center [256, 175] width 177 height 20
type textarea "Sure, no problem, will let technician know"
click at [372, 178] on button "Send message" at bounding box center [374, 175] width 30 height 10
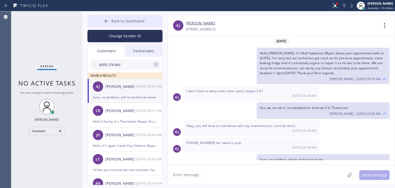
scroll to position [10, 0]
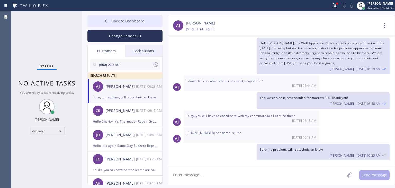
click at [146, 24] on button "Back to Dashboard" at bounding box center [124, 21] width 75 height 12
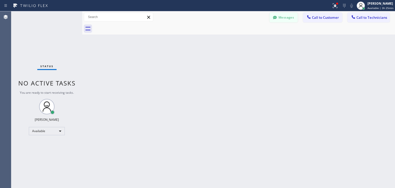
click at [278, 16] on div at bounding box center [275, 18] width 6 height 6
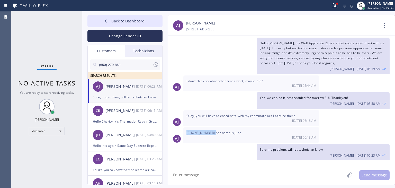
drag, startPoint x: 210, startPoint y: 132, endPoint x: 184, endPoint y: 131, distance: 26.0
click at [184, 131] on div "(949) 306-5808 her name is june 09/23 06:18 AM" at bounding box center [251, 134] width 136 height 15
copy span "(949) 306-5808"
